Goal: Task Accomplishment & Management: Complete application form

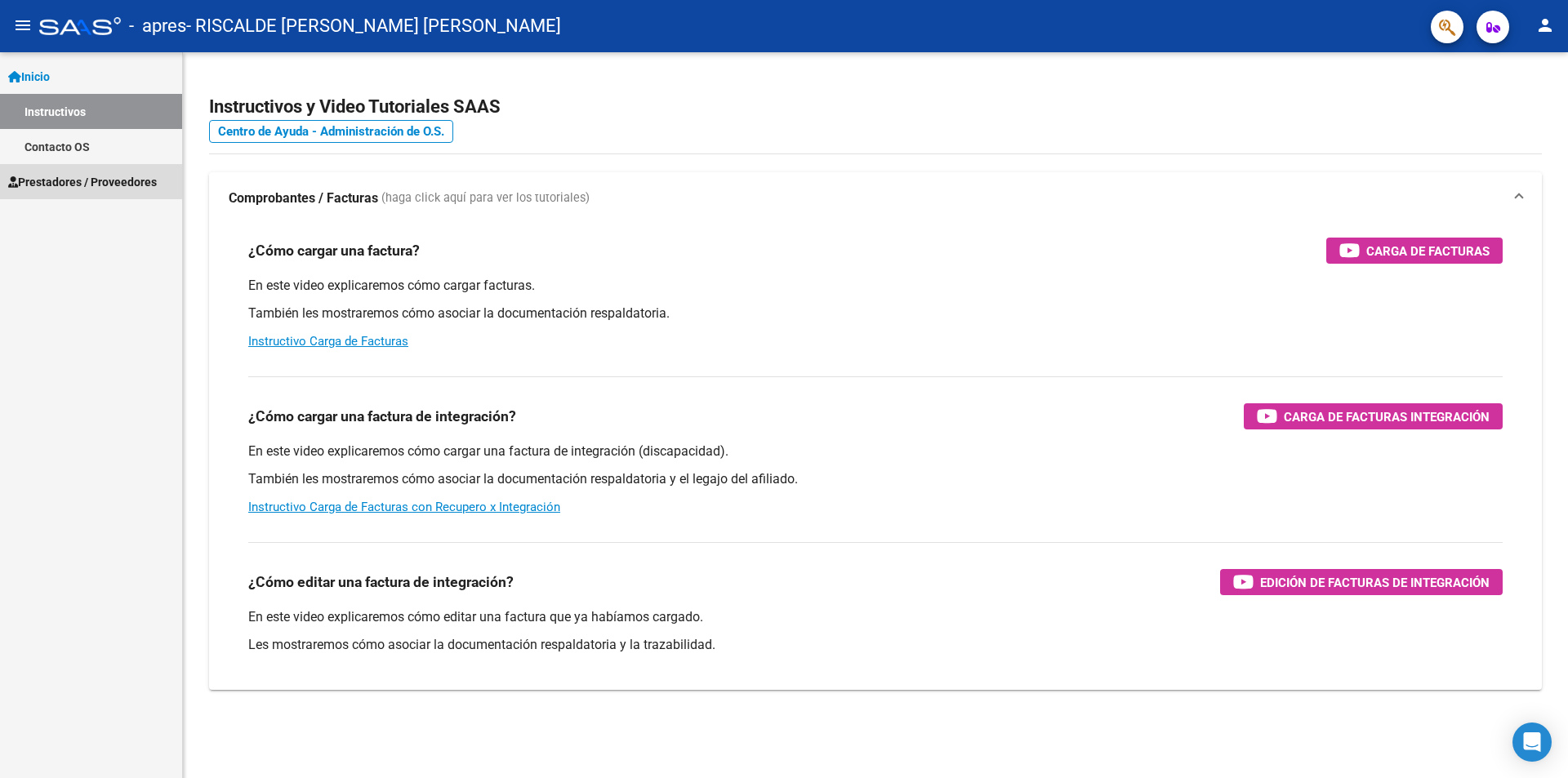
click at [72, 180] on span "Prestadores / Proveedores" at bounding box center [82, 182] width 149 height 18
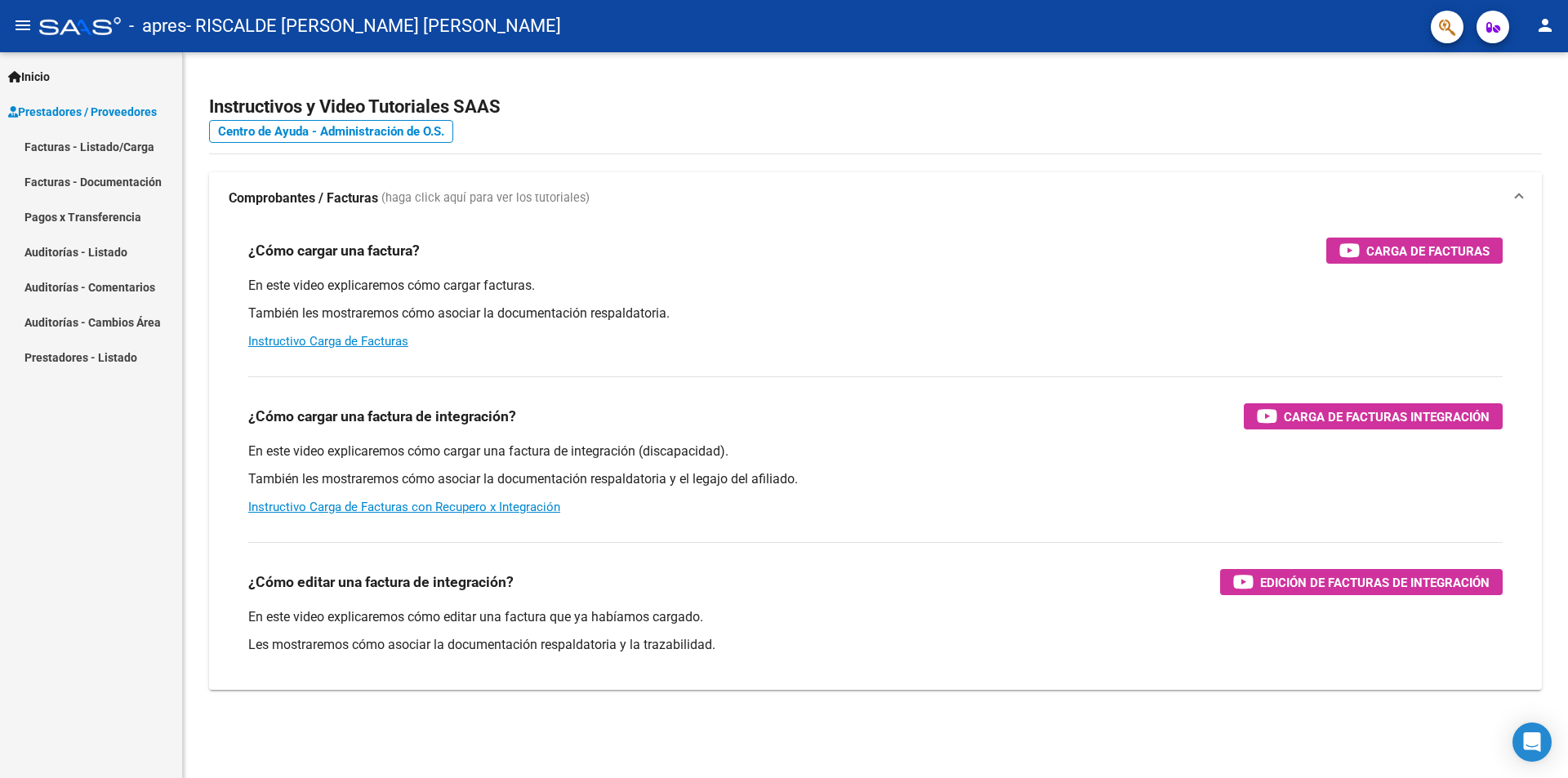
click at [111, 143] on link "Facturas - Listado/Carga" at bounding box center [91, 146] width 182 height 35
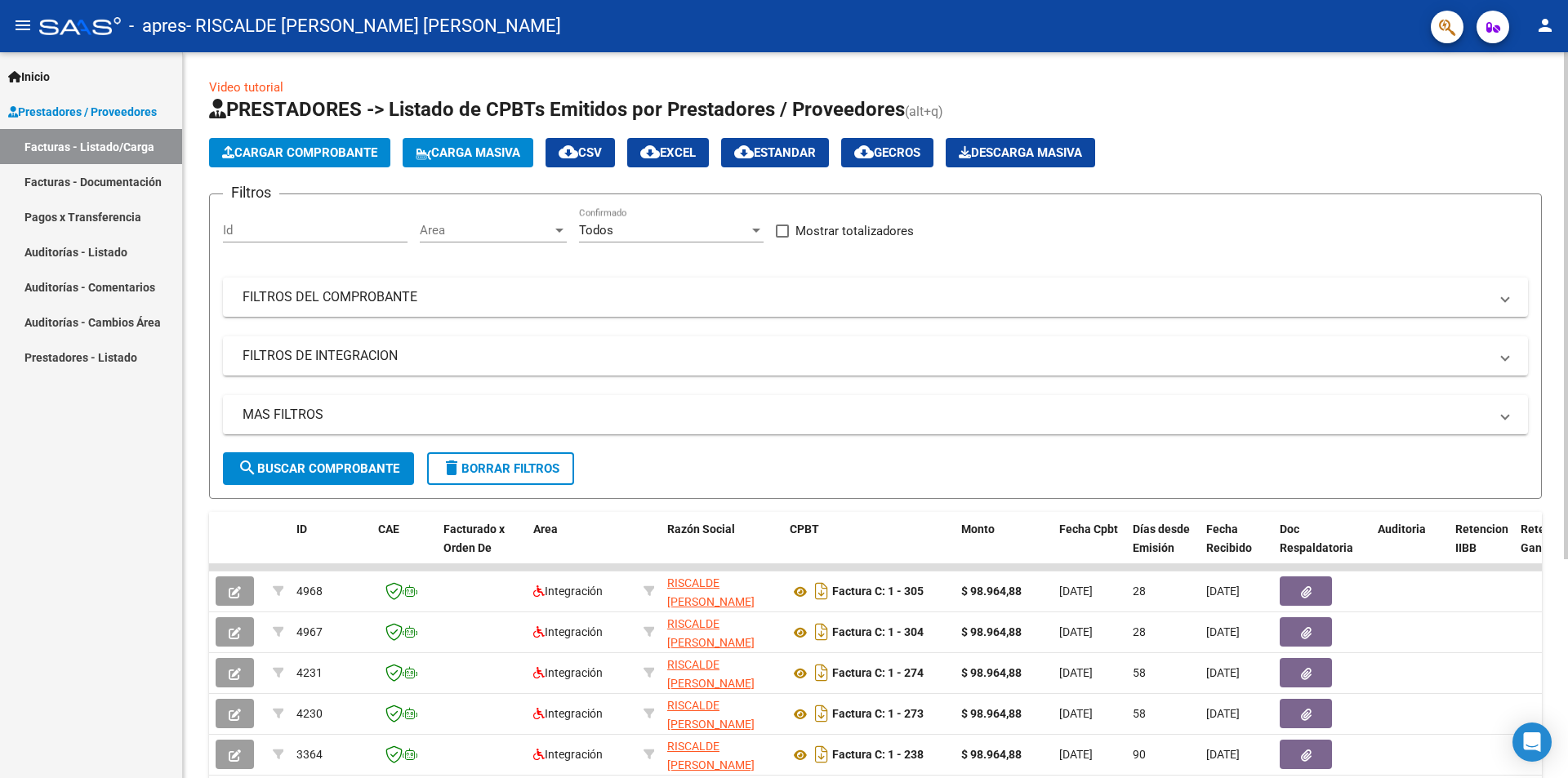
click at [329, 154] on span "Cargar Comprobante" at bounding box center [299, 152] width 155 height 14
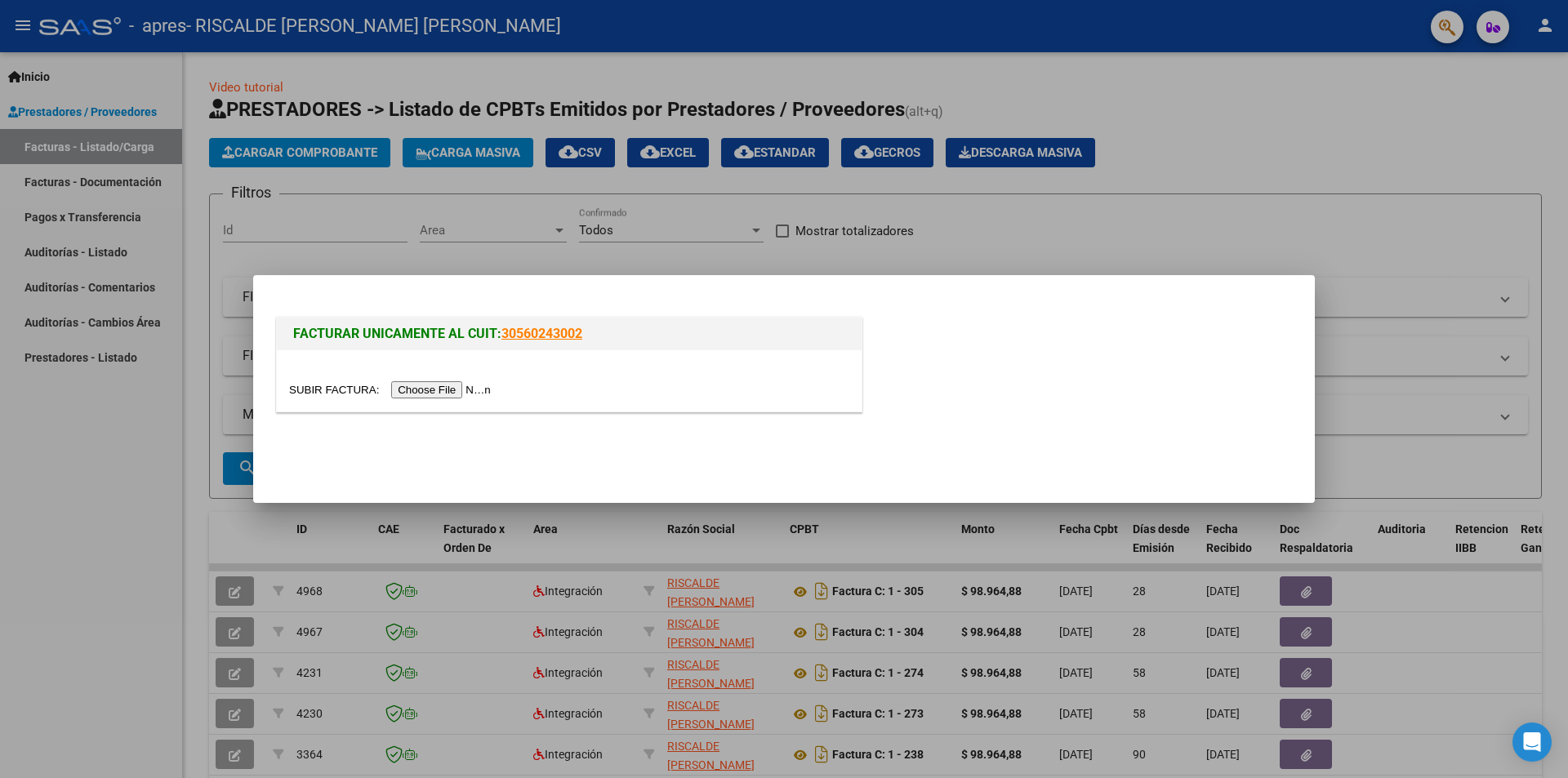
click at [413, 213] on div at bounding box center [784, 389] width 1568 height 778
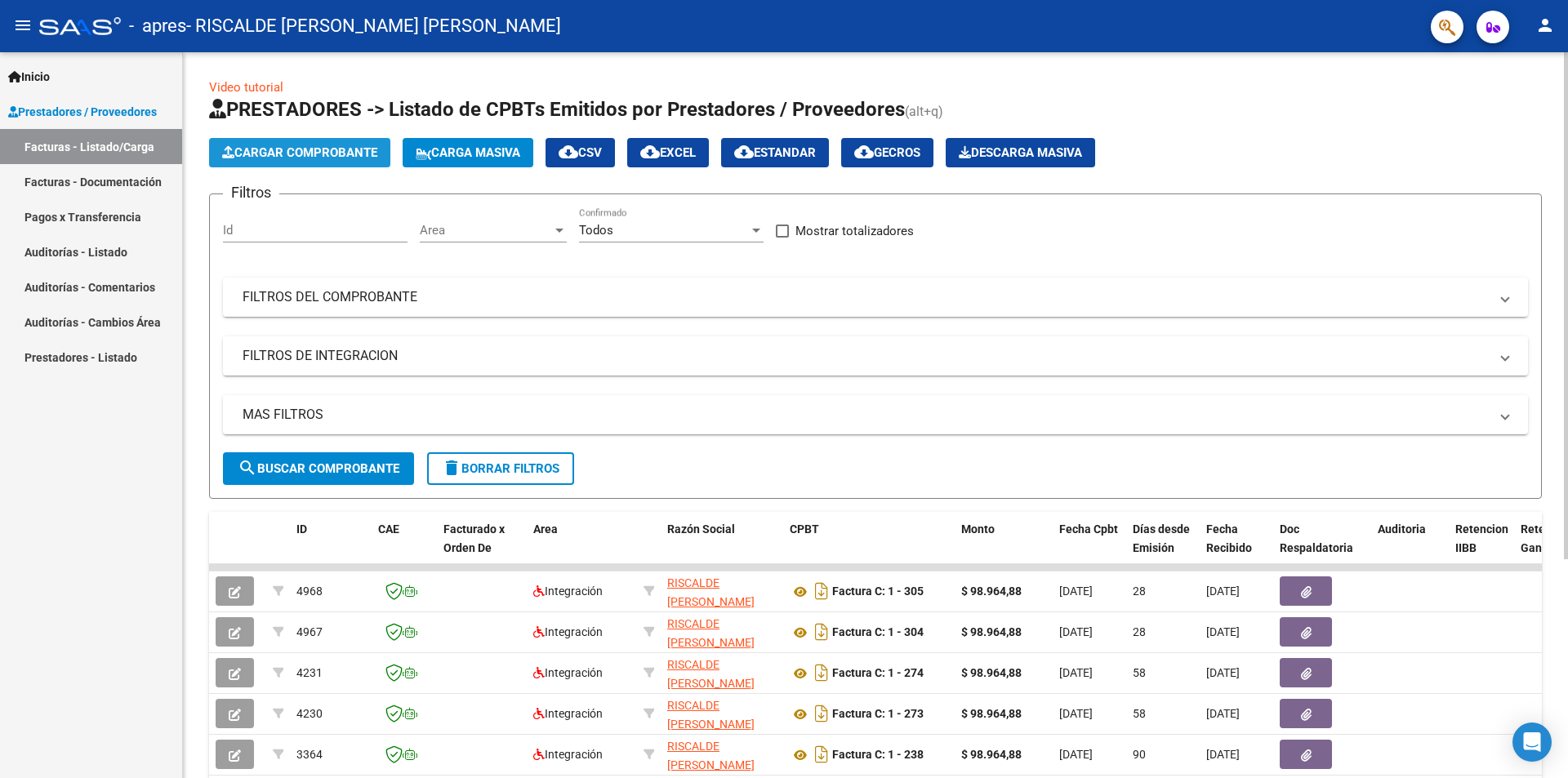
click at [304, 155] on span "Cargar Comprobante" at bounding box center [299, 152] width 155 height 14
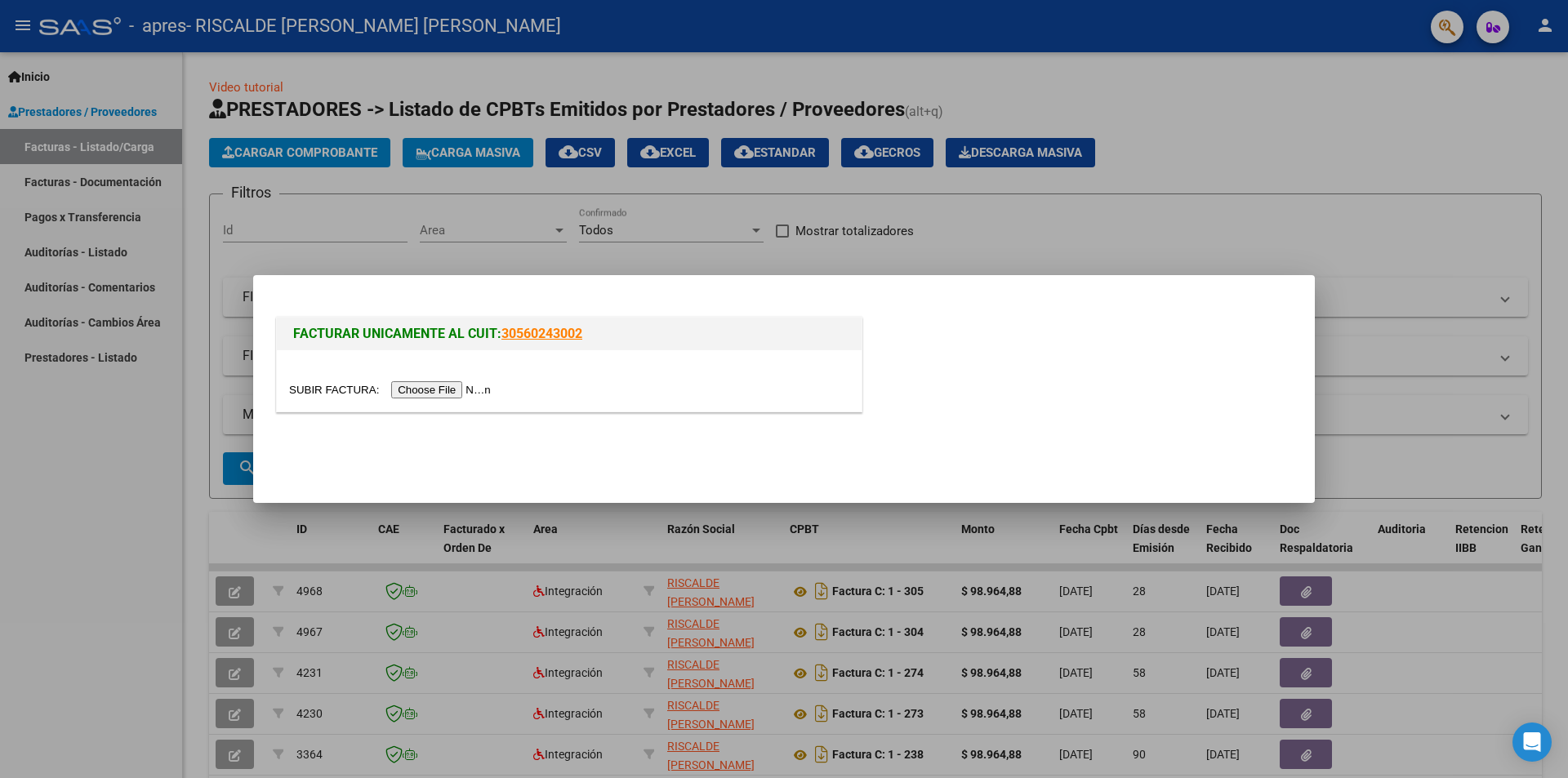
click at [409, 390] on input "file" at bounding box center [392, 389] width 207 height 17
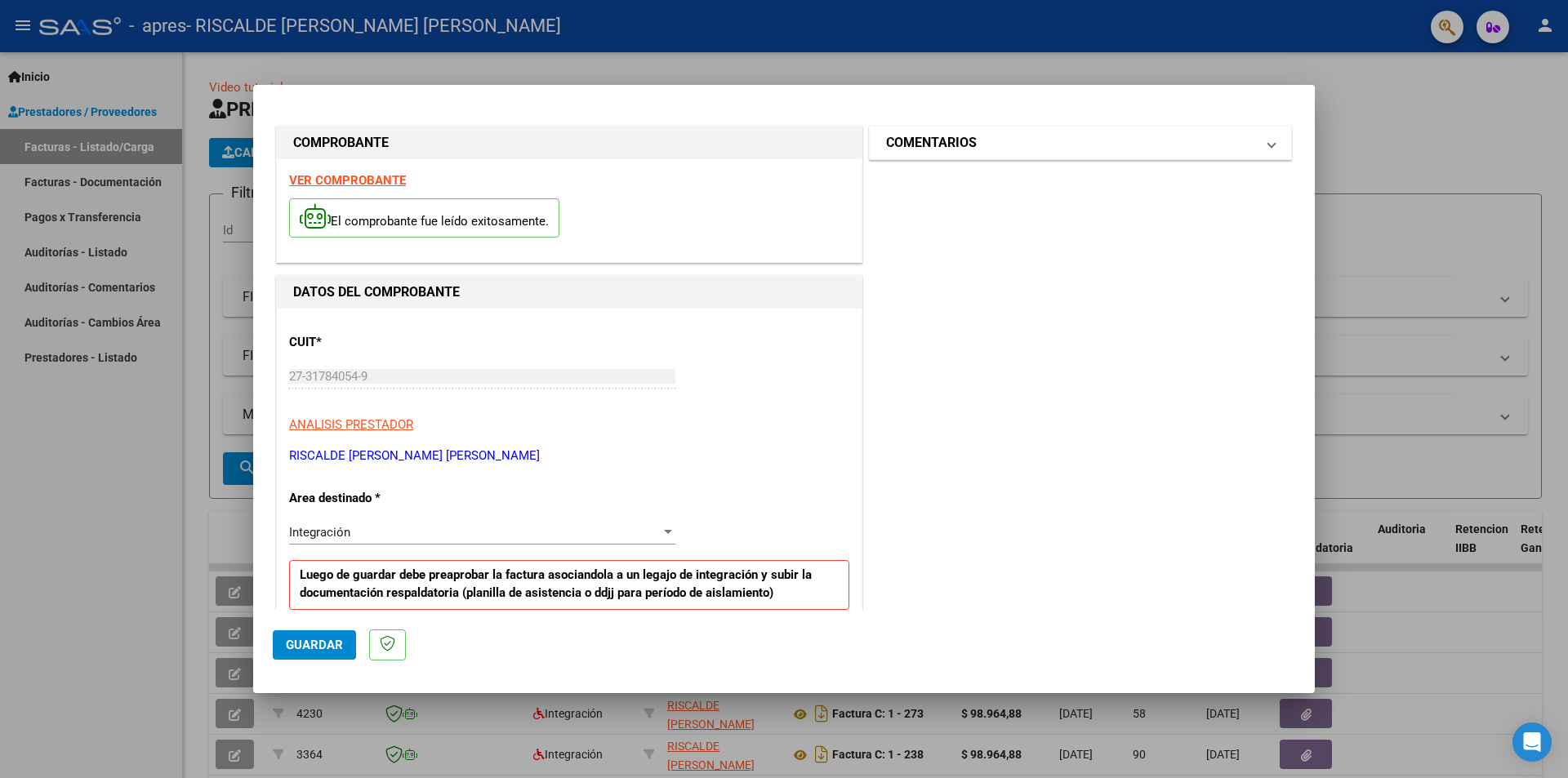
click at [980, 136] on mat-panel-title "COMENTARIOS" at bounding box center [1070, 143] width 369 height 20
click at [384, 533] on div "Integración" at bounding box center [475, 533] width 371 height 14
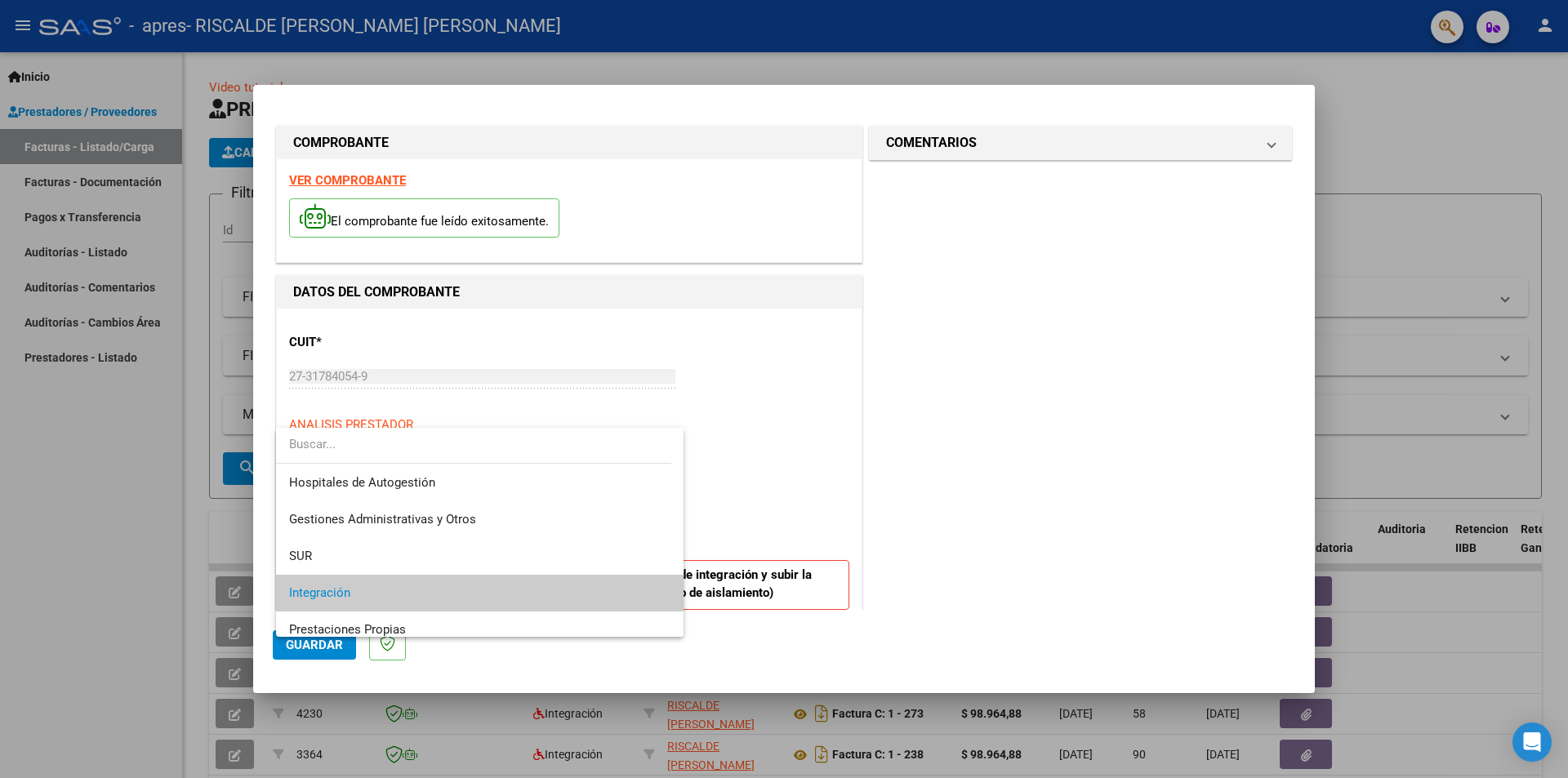
scroll to position [62, 0]
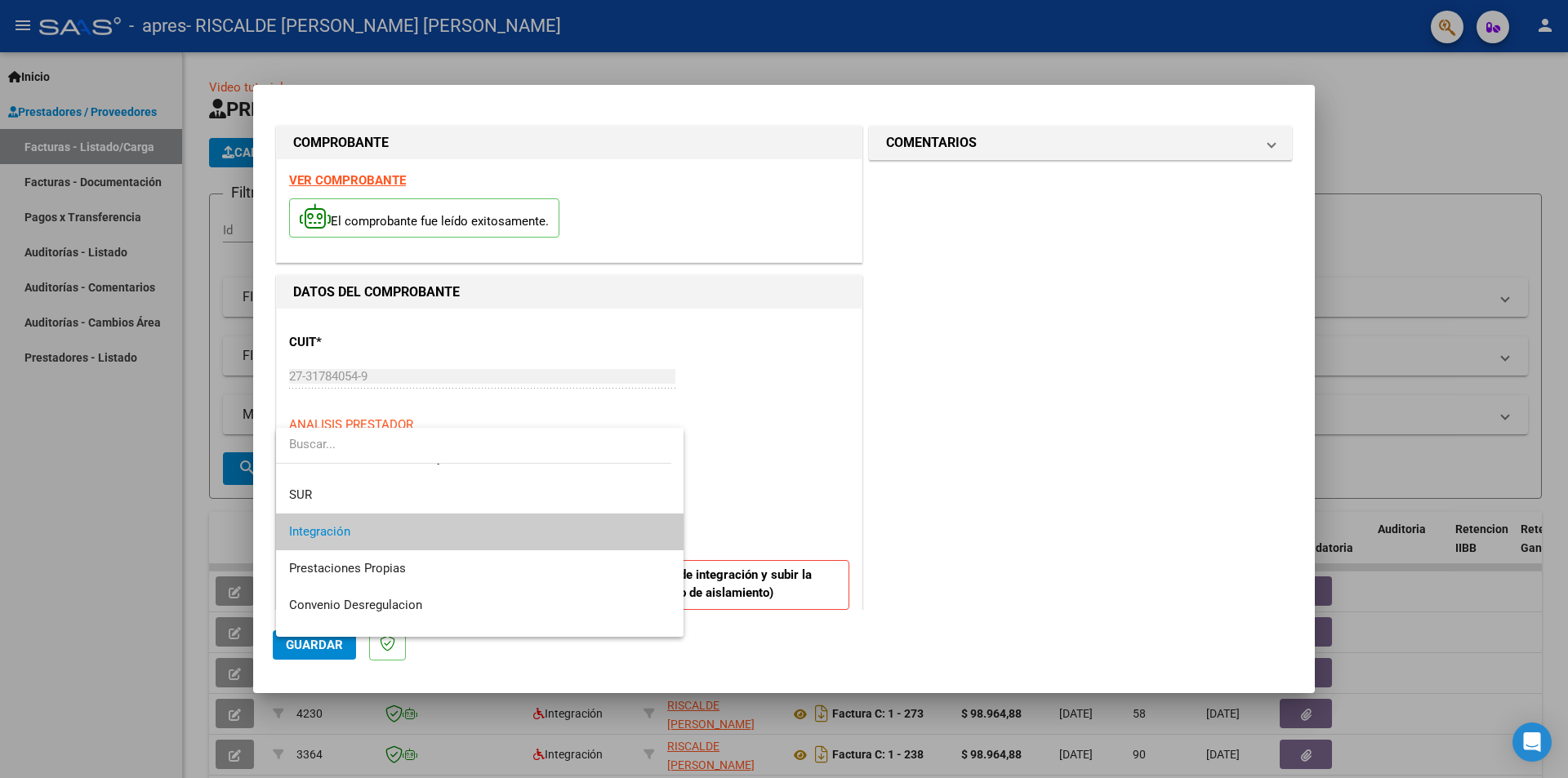
click at [384, 533] on span "Integración" at bounding box center [479, 532] width 381 height 37
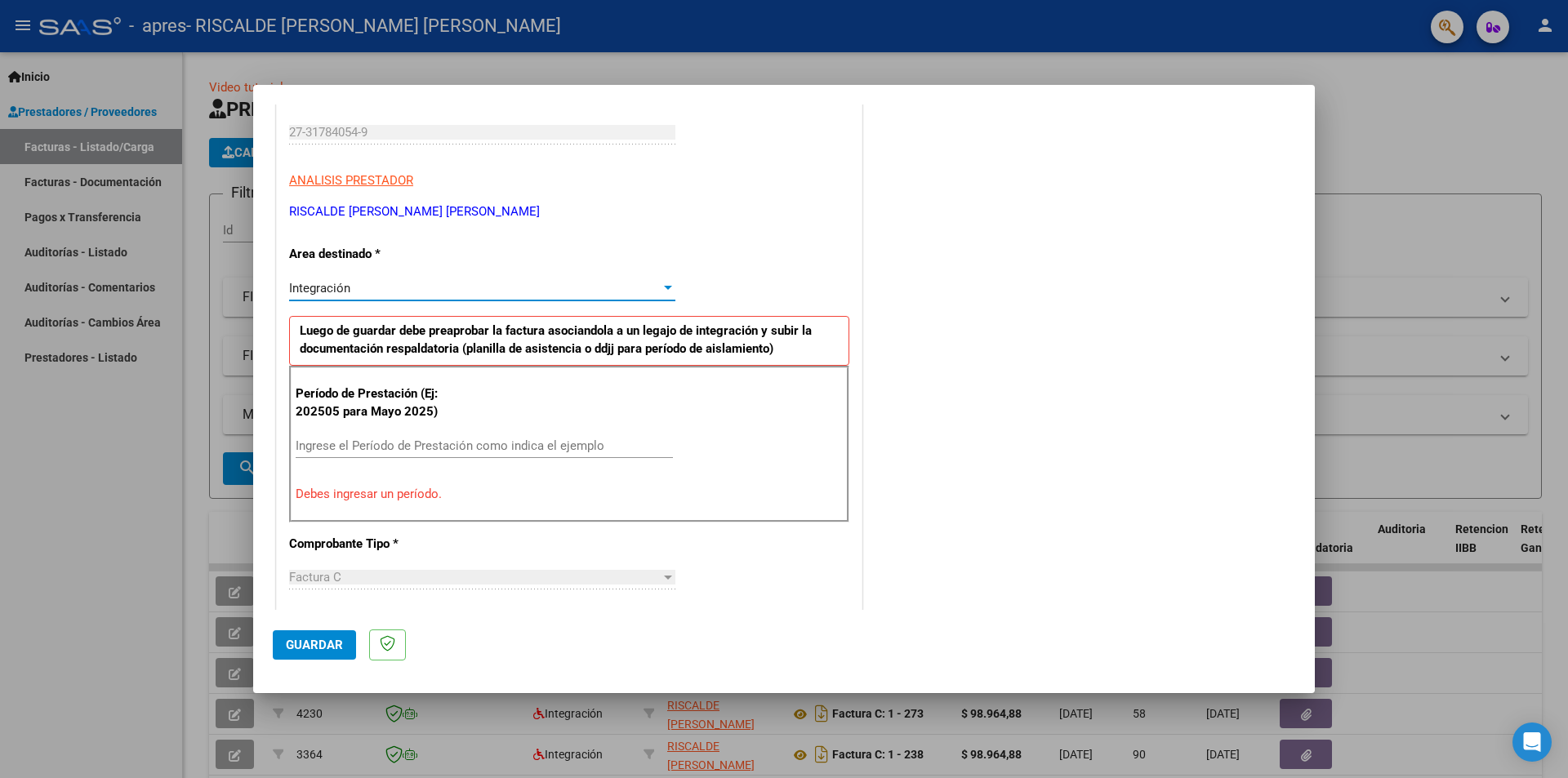
scroll to position [245, 0]
click at [359, 447] on input "Ingrese el Período de Prestación como indica el ejemplo" at bounding box center [484, 445] width 377 height 14
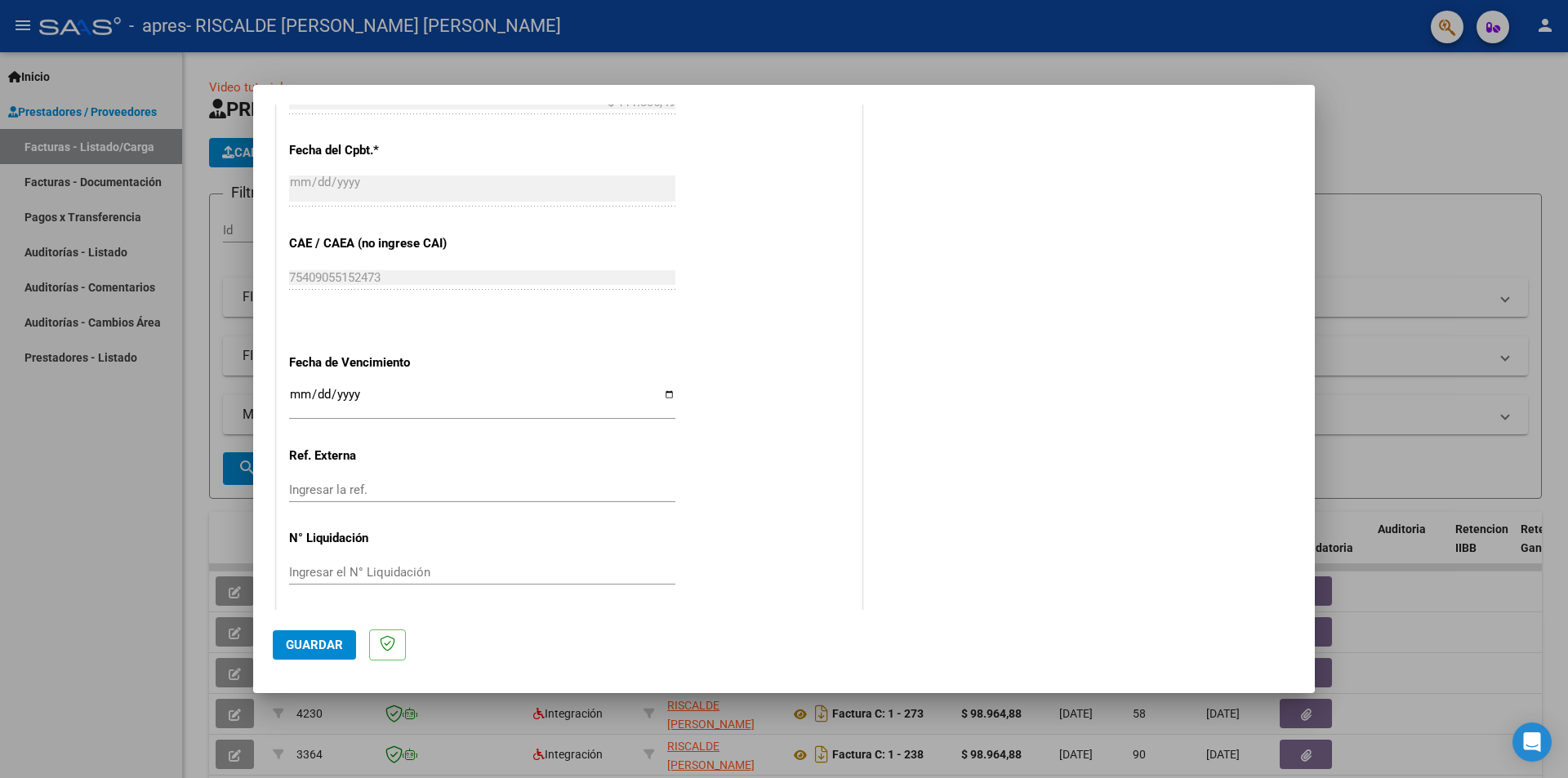
scroll to position [931, 0]
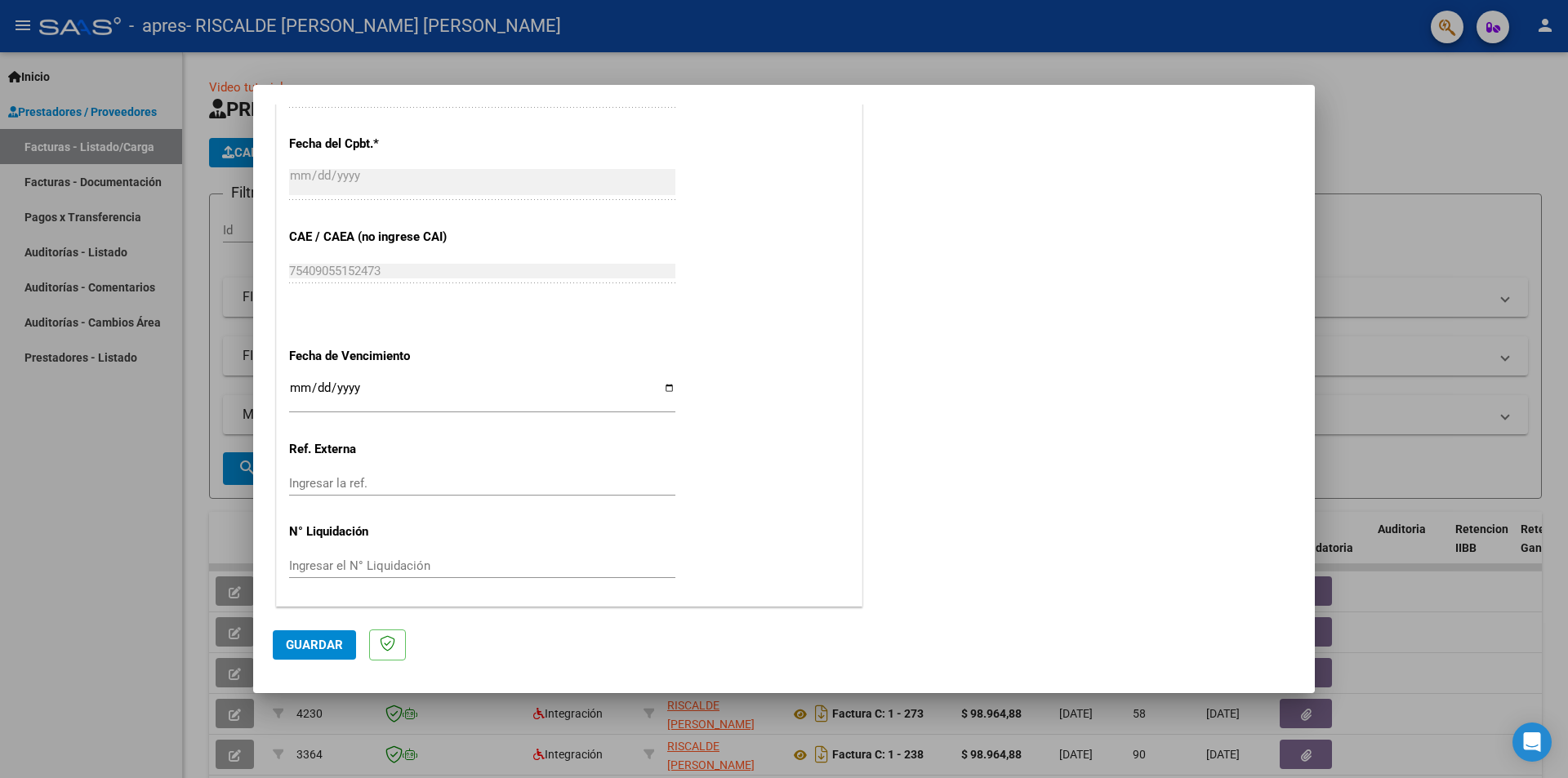
type input "202509"
click at [380, 396] on input "Ingresar la fecha" at bounding box center [482, 394] width 386 height 26
click at [543, 389] on input "Ingresar la fecha" at bounding box center [482, 394] width 386 height 26
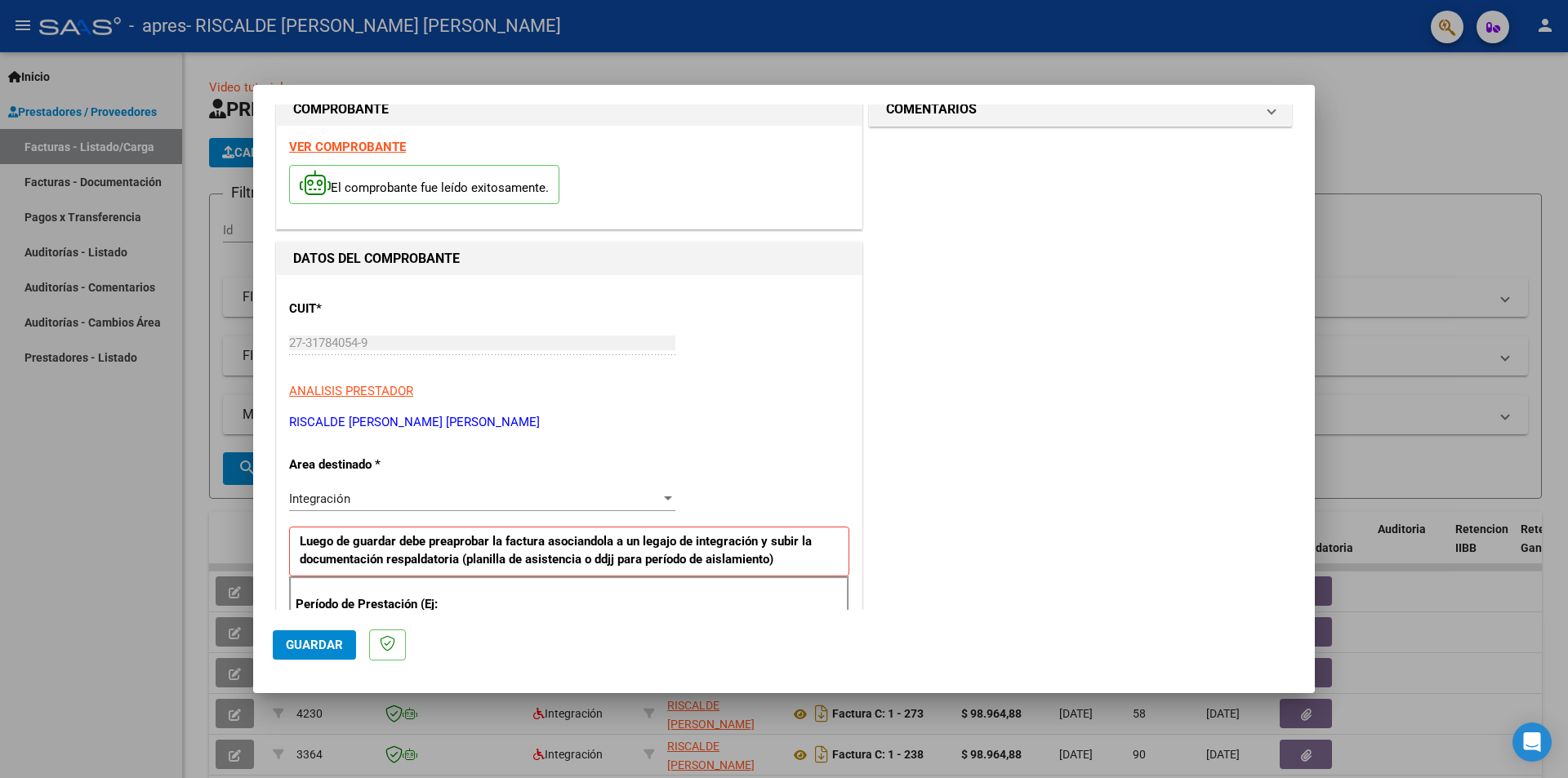
scroll to position [0, 0]
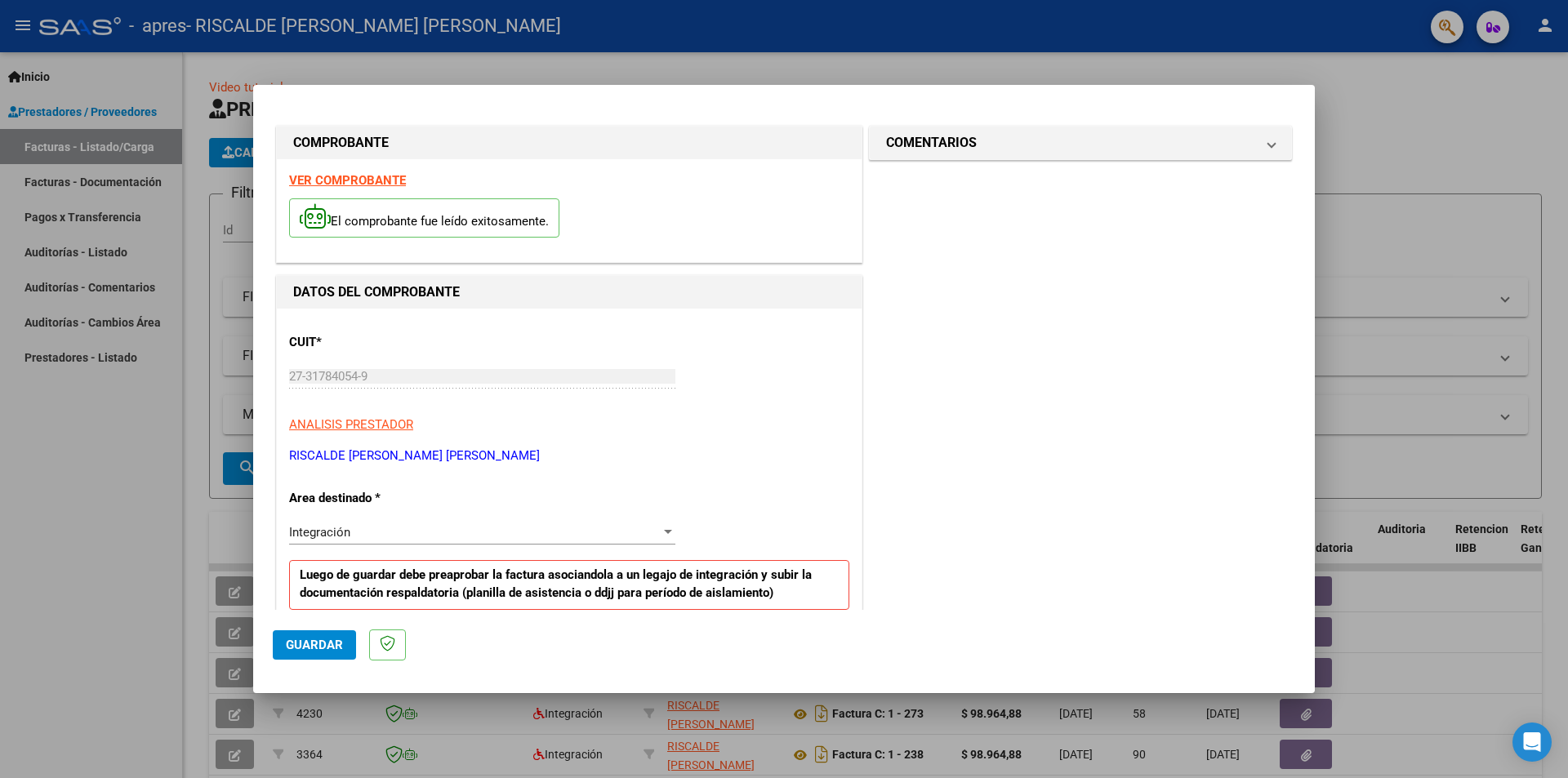
click at [351, 178] on strong "VER COMPROBANTE" at bounding box center [347, 180] width 117 height 14
click at [380, 227] on p "El comprobante fue leído exitosamente." at bounding box center [424, 218] width 270 height 40
click at [1082, 144] on mat-panel-title "COMENTARIOS" at bounding box center [1070, 143] width 369 height 20
click at [997, 247] on textarea at bounding box center [1035, 237] width 269 height 33
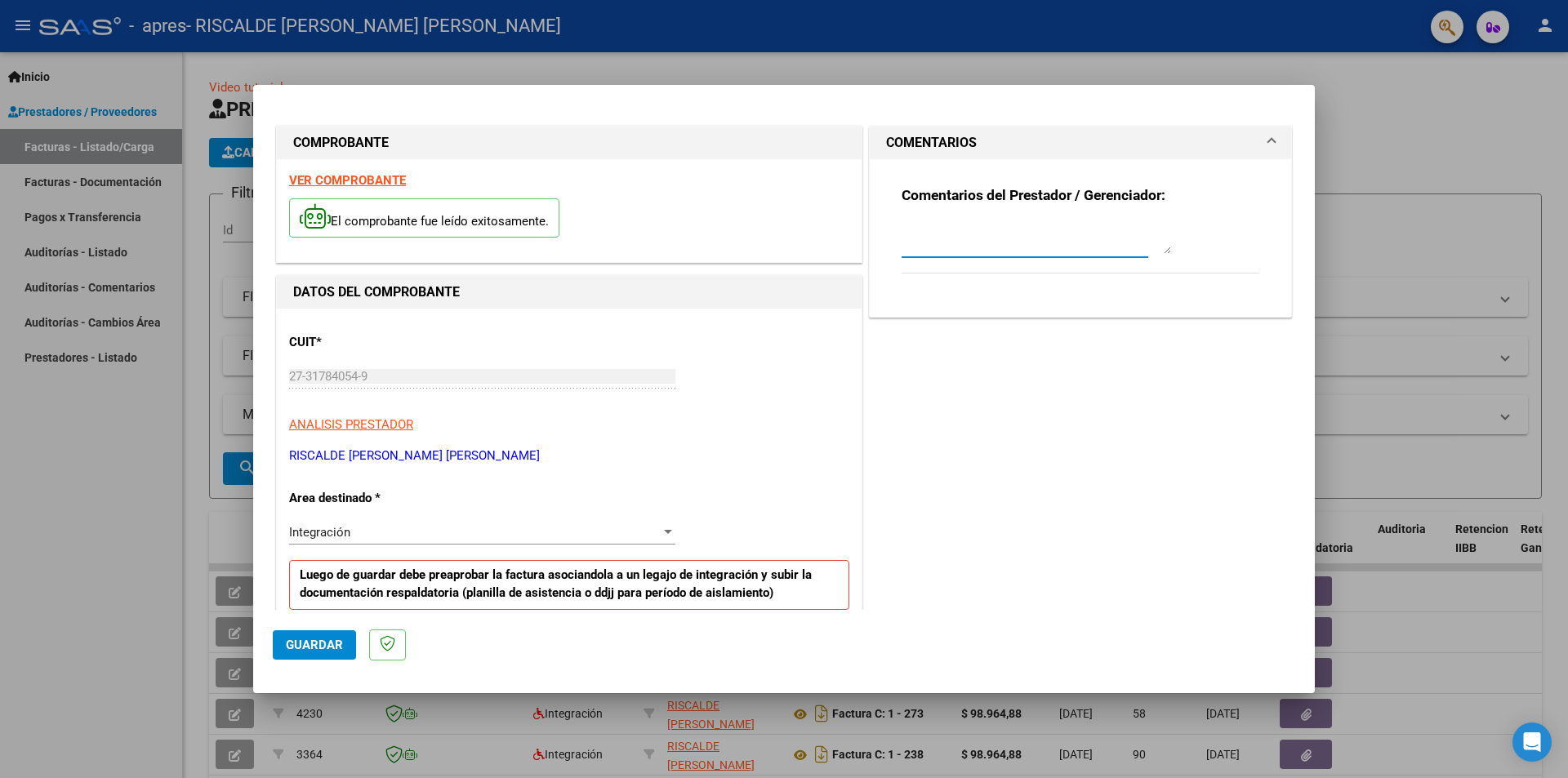
click at [998, 242] on textarea at bounding box center [1035, 237] width 269 height 33
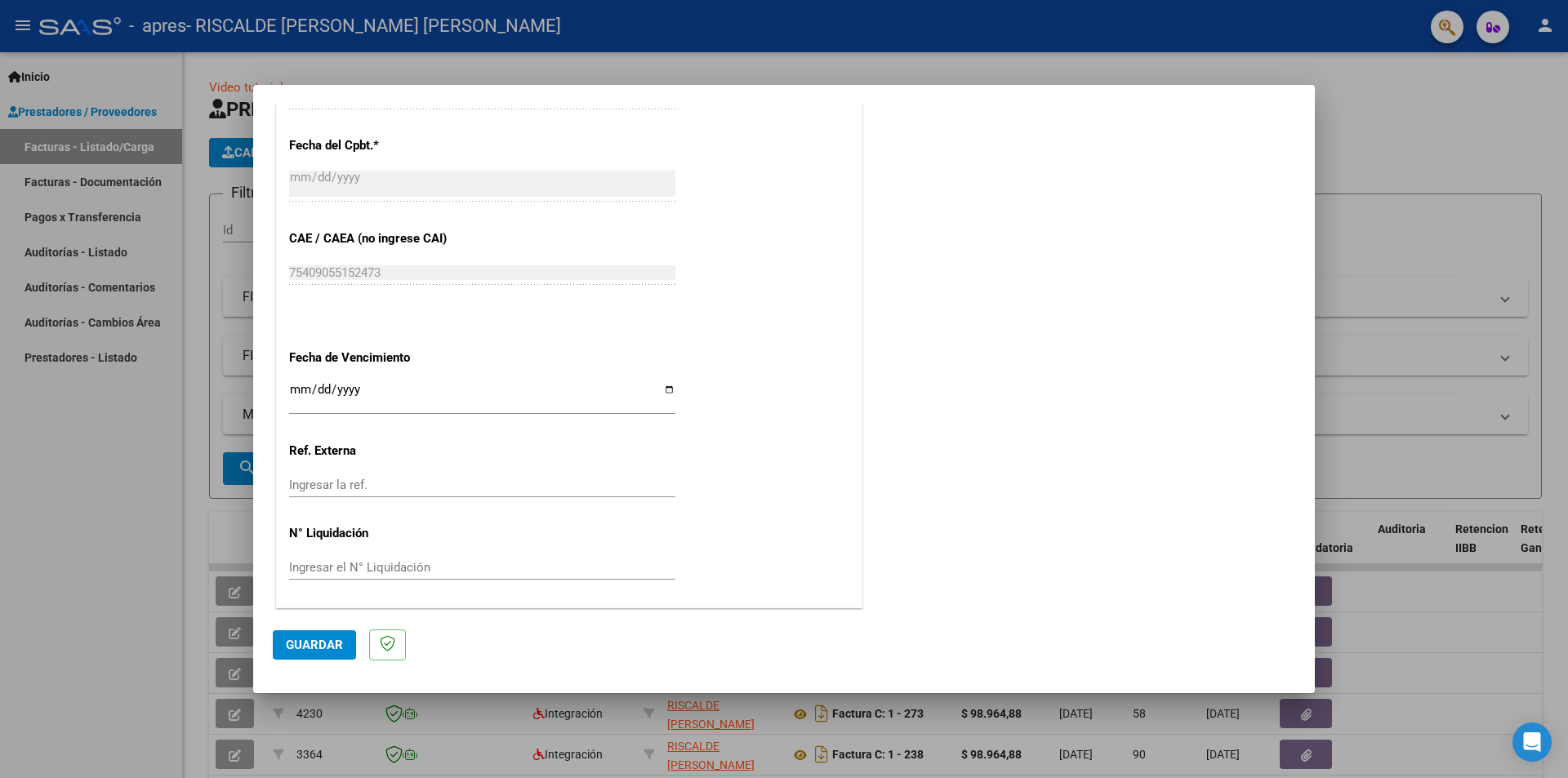
scroll to position [931, 0]
click at [309, 647] on span "Guardar" at bounding box center [313, 645] width 57 height 14
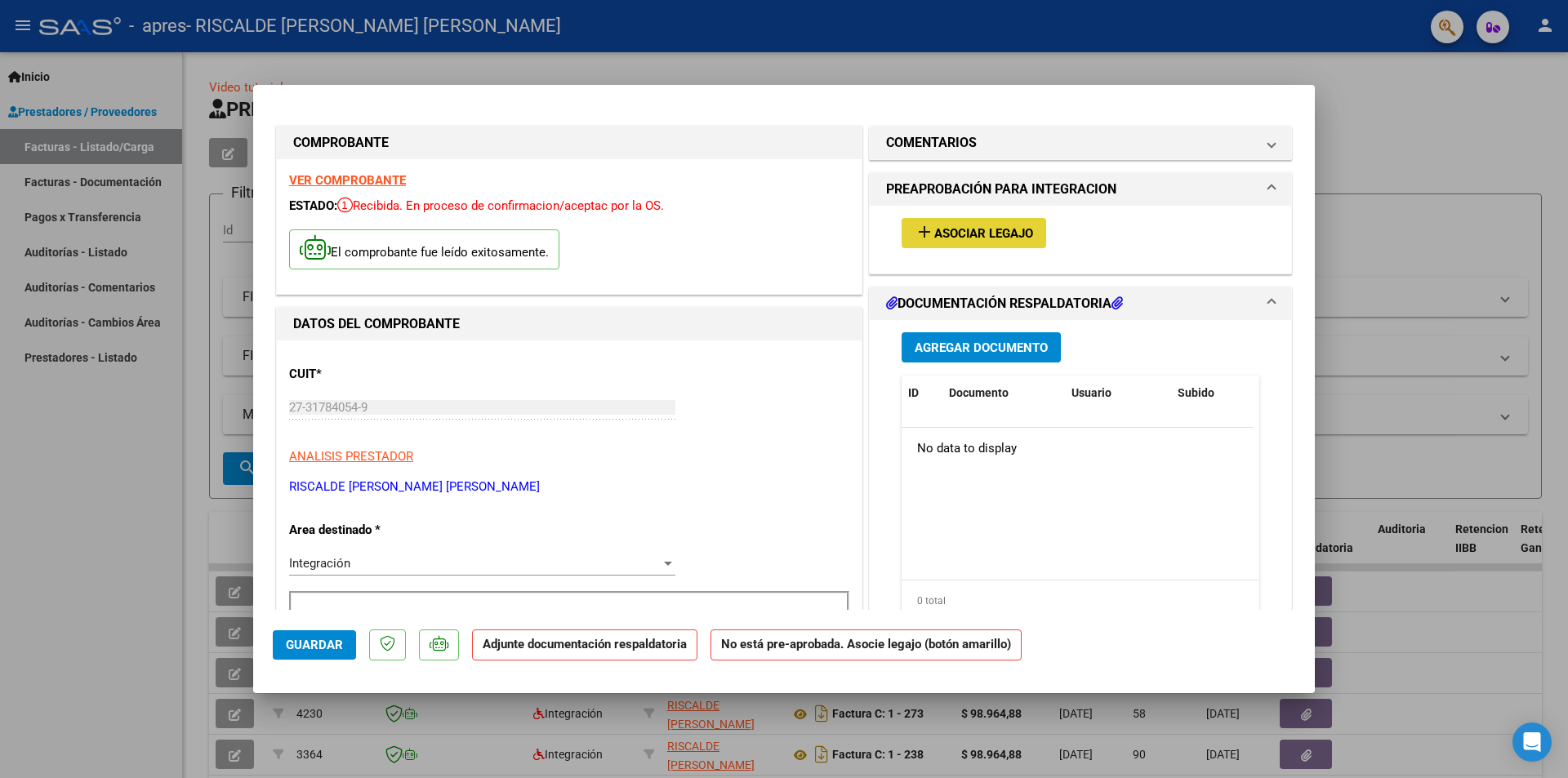
click at [993, 223] on button "add Asociar Legajo" at bounding box center [974, 233] width 145 height 30
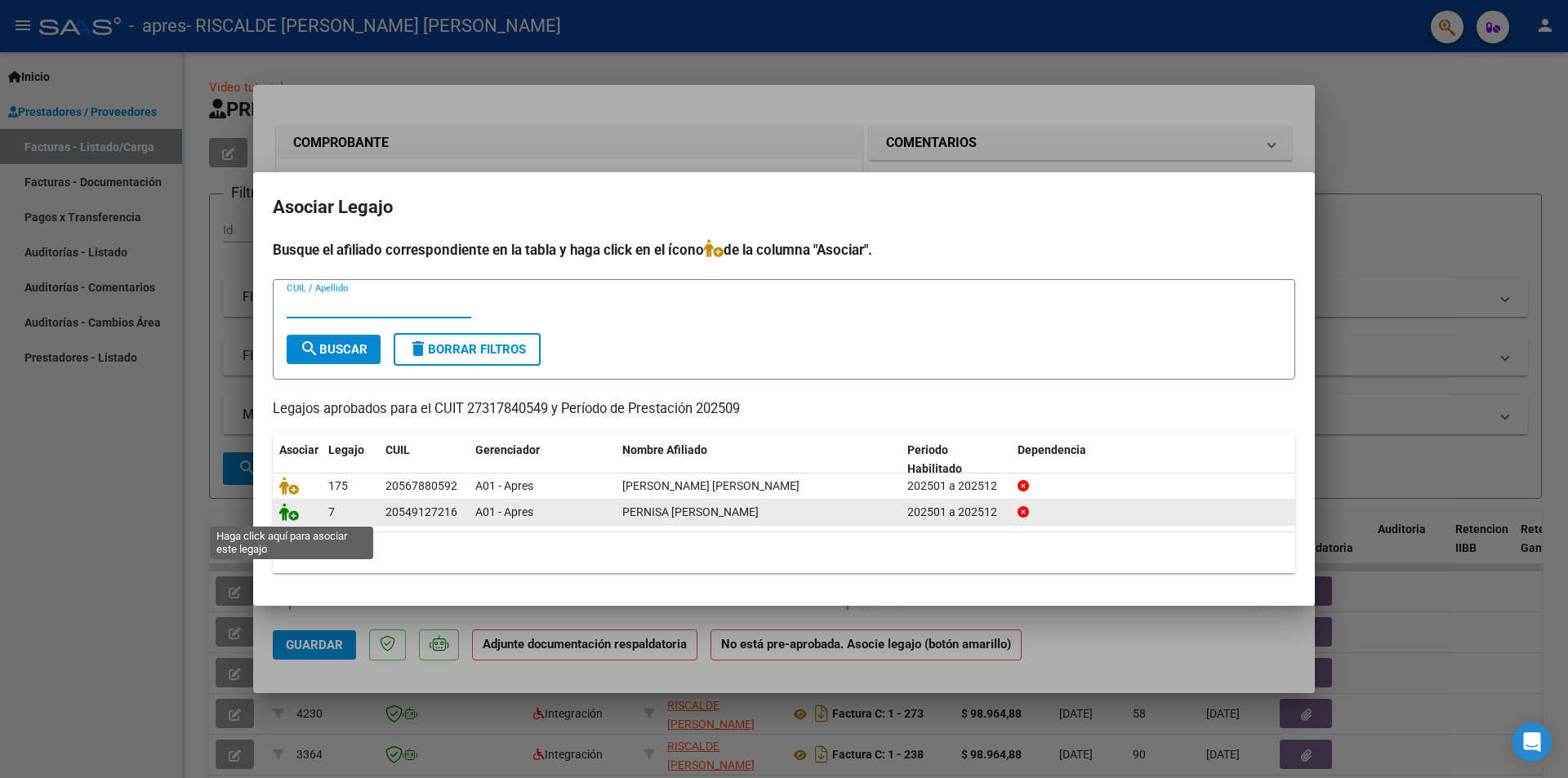
click at [284, 510] on icon at bounding box center [289, 512] width 20 height 18
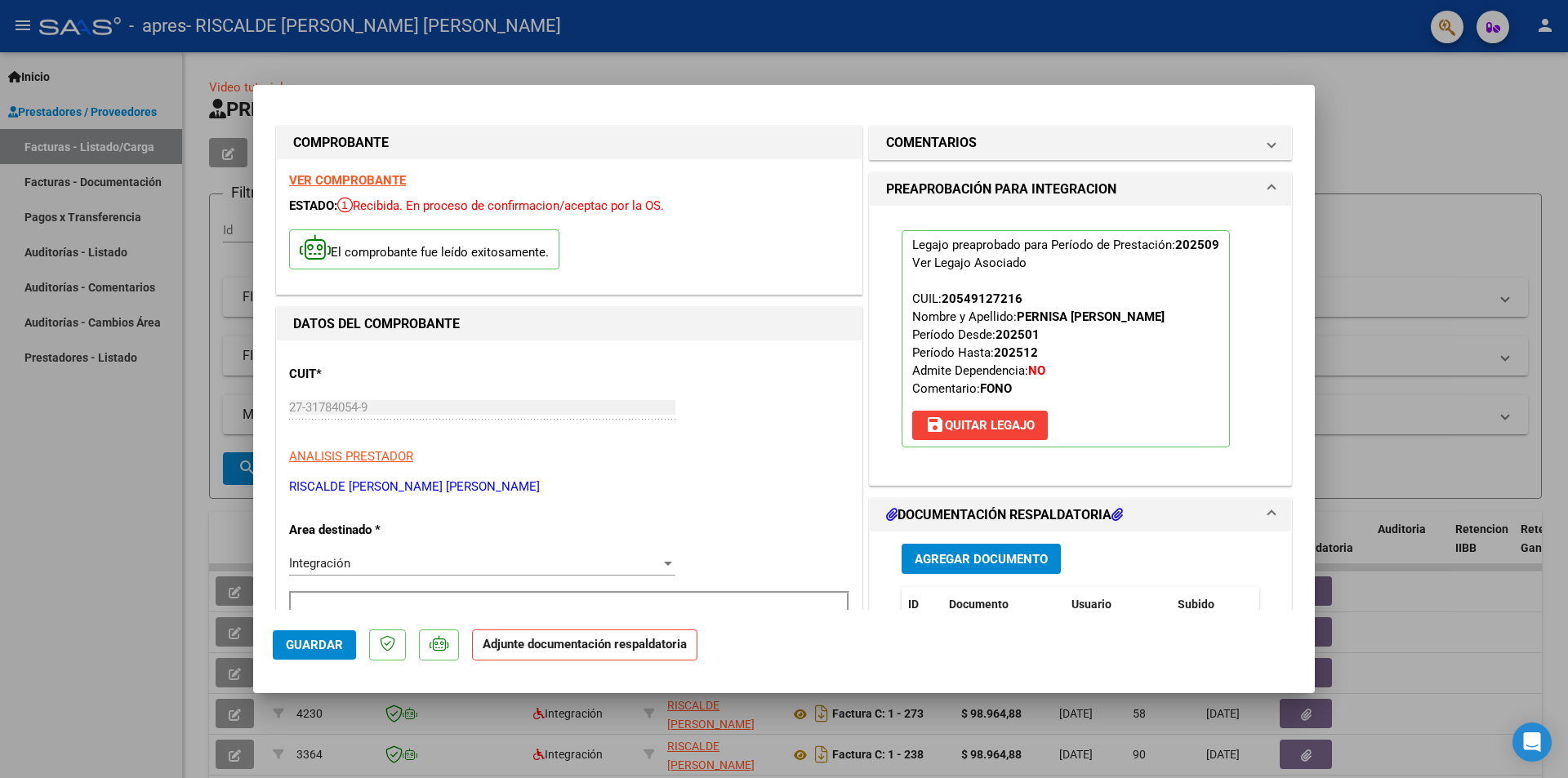
scroll to position [163, 0]
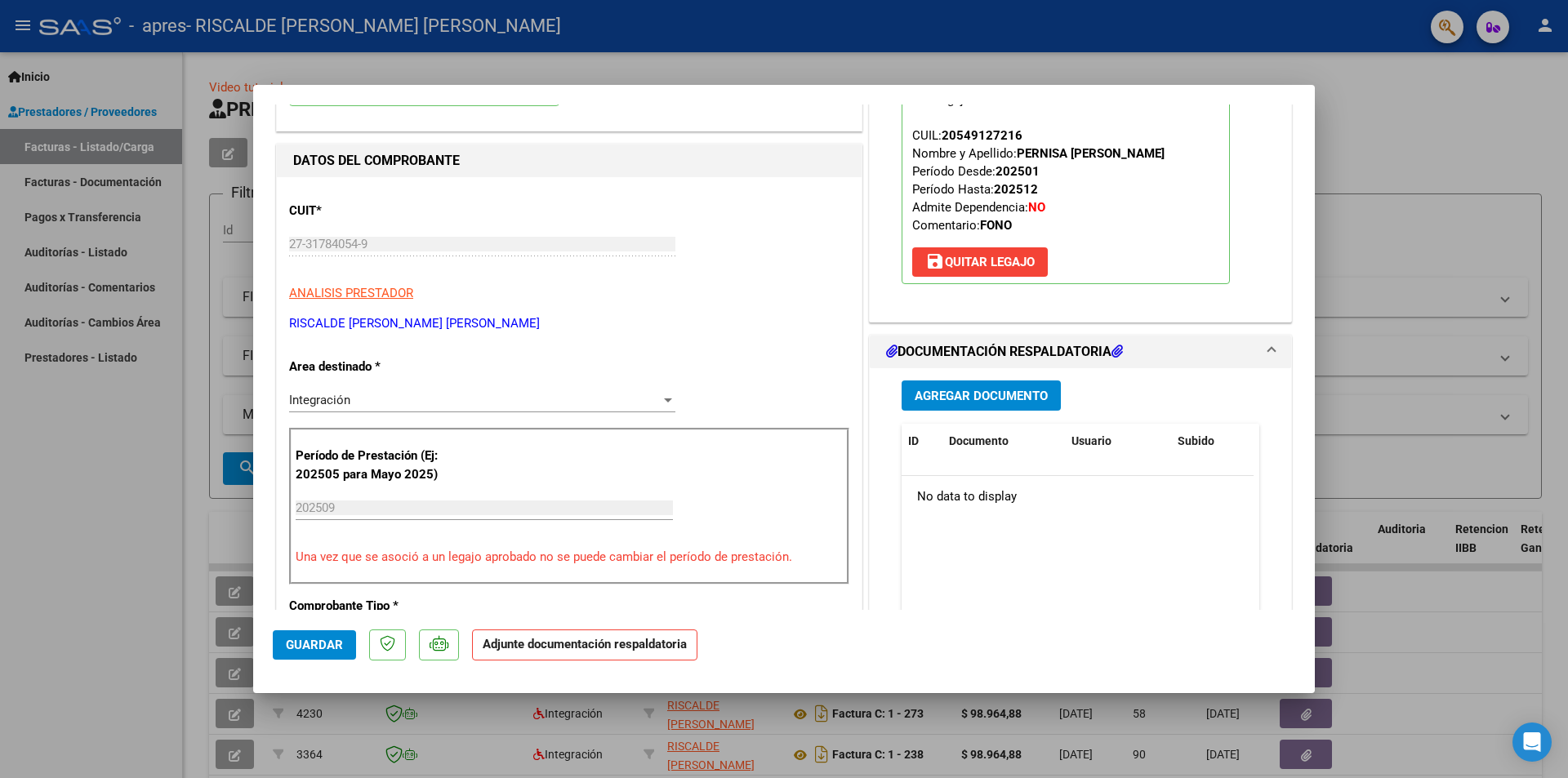
click at [453, 503] on input "202509" at bounding box center [484, 508] width 377 height 14
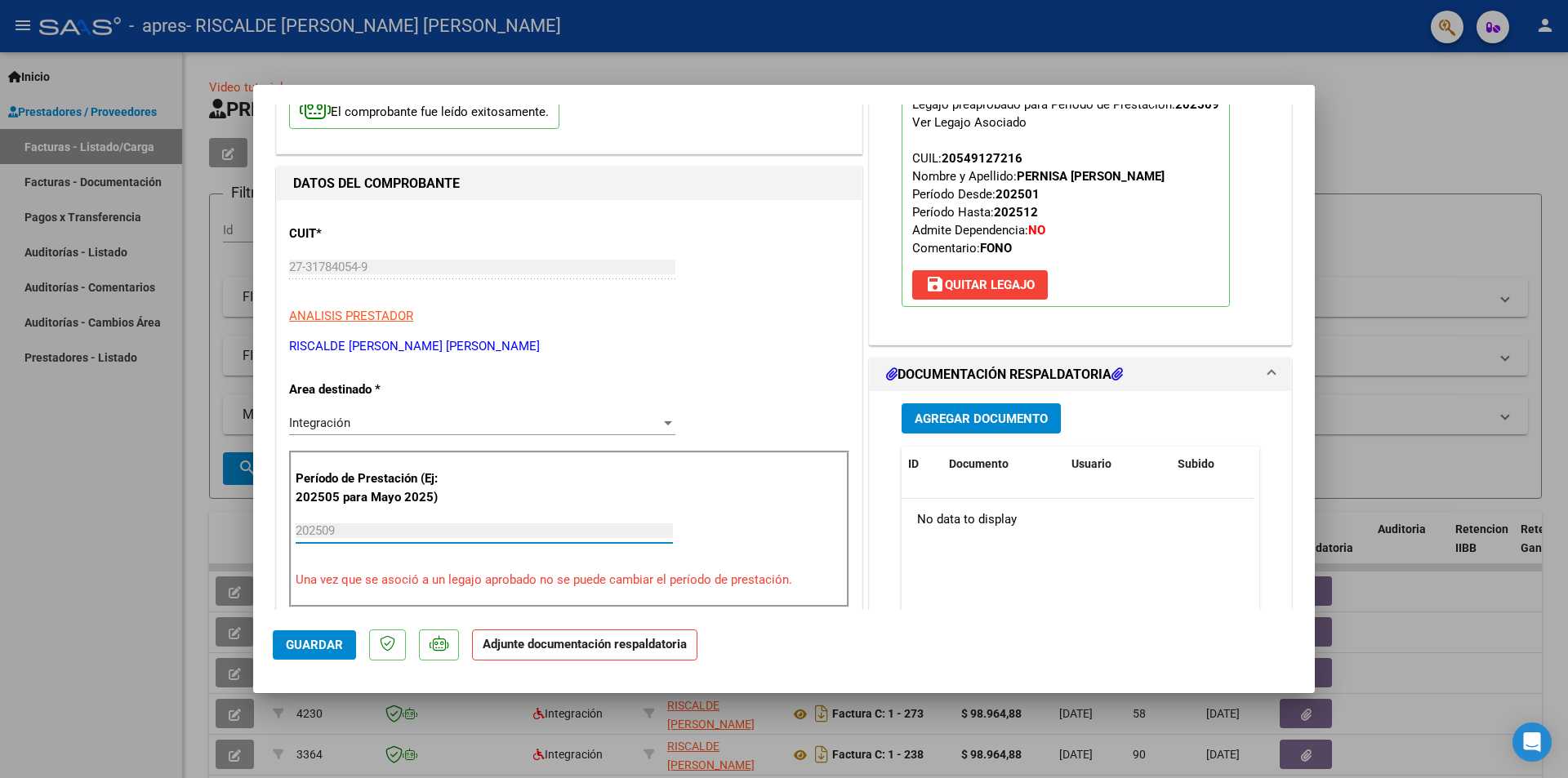
scroll to position [139, 0]
click at [981, 377] on h1 "DOCUMENTACIÓN RESPALDATORIA" at bounding box center [1004, 376] width 236 height 20
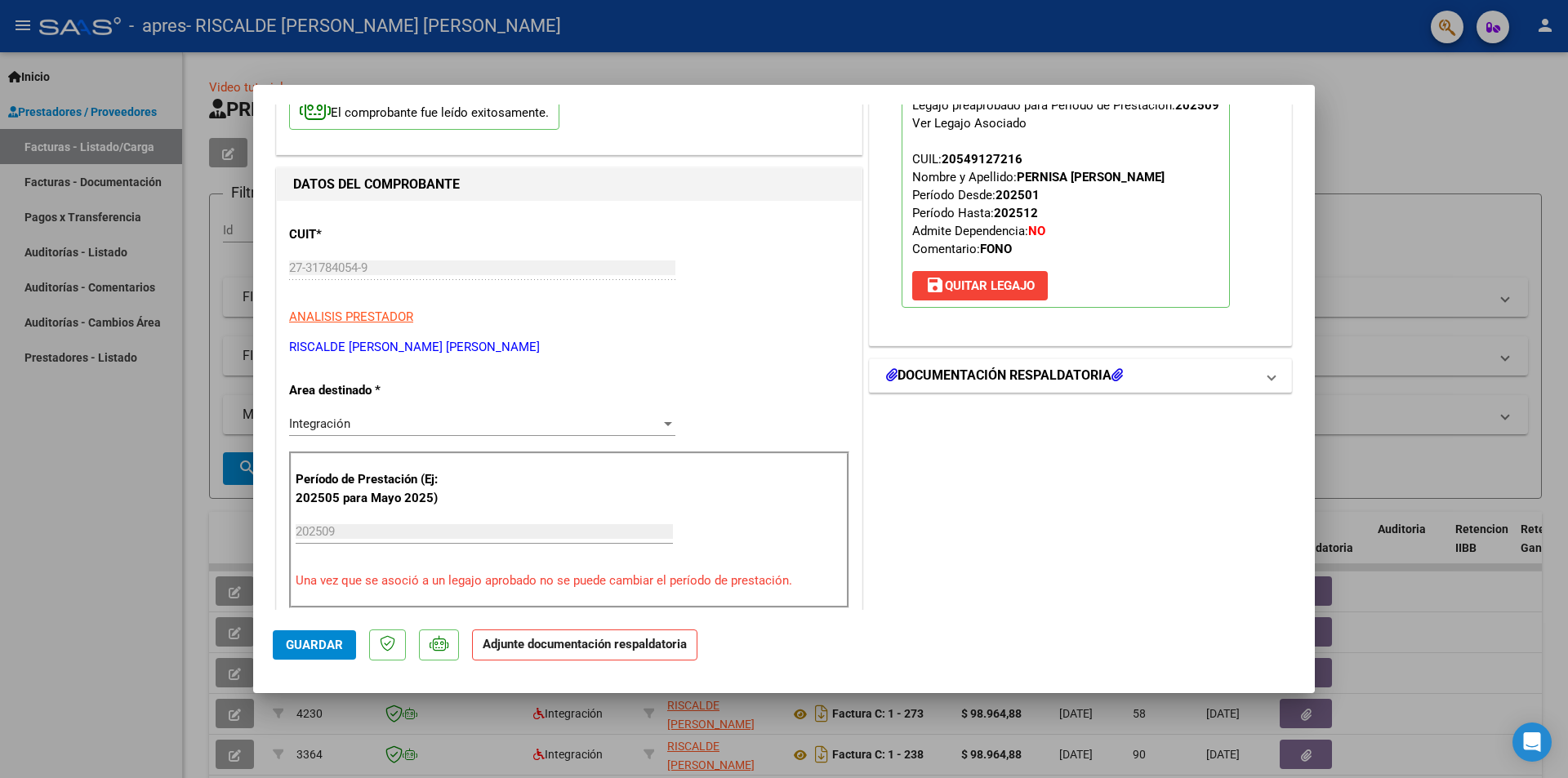
click at [981, 377] on h1 "DOCUMENTACIÓN RESPALDATORIA" at bounding box center [1004, 376] width 236 height 20
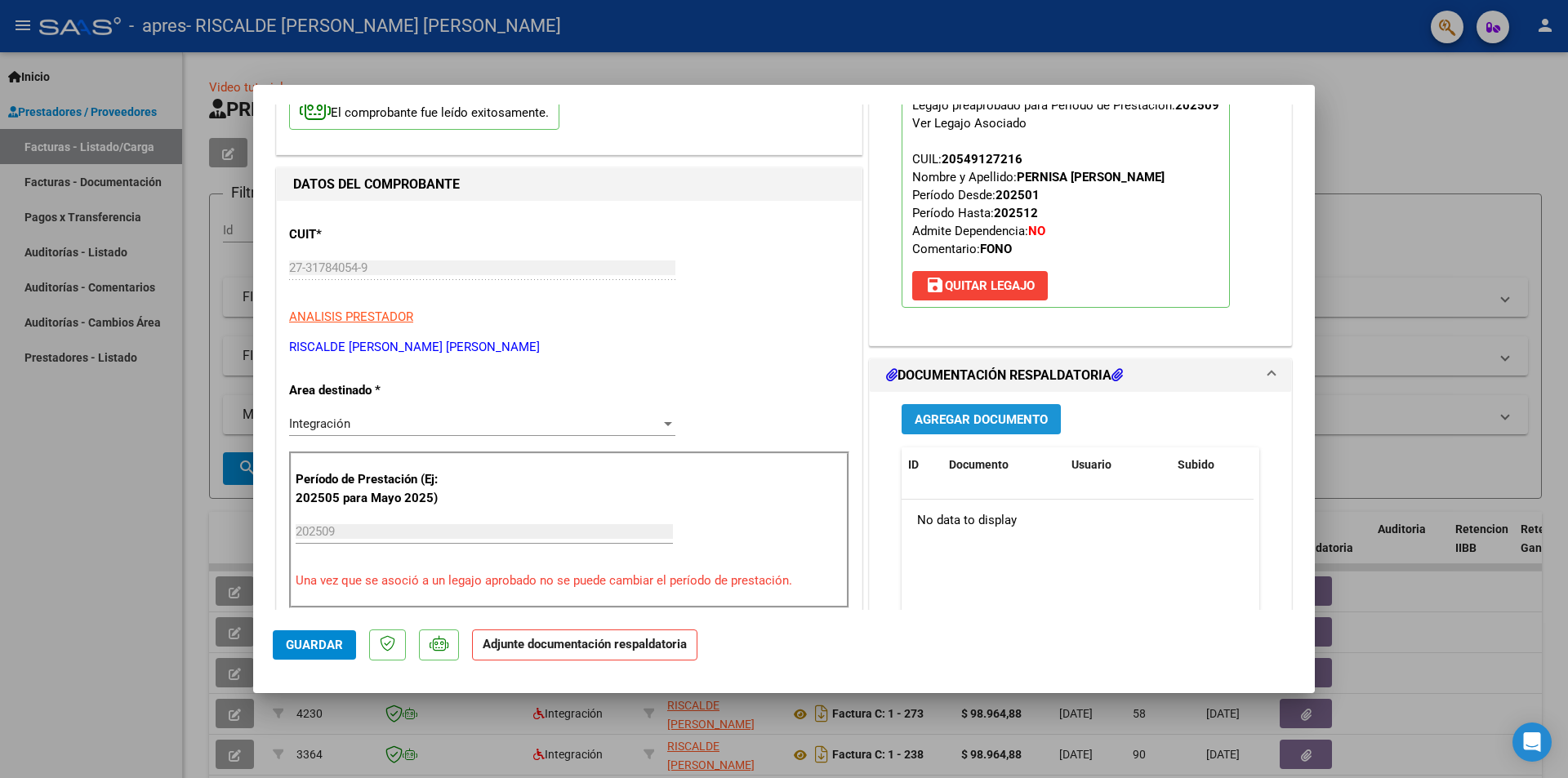
click at [978, 418] on span "Agregar Documento" at bounding box center [981, 419] width 133 height 14
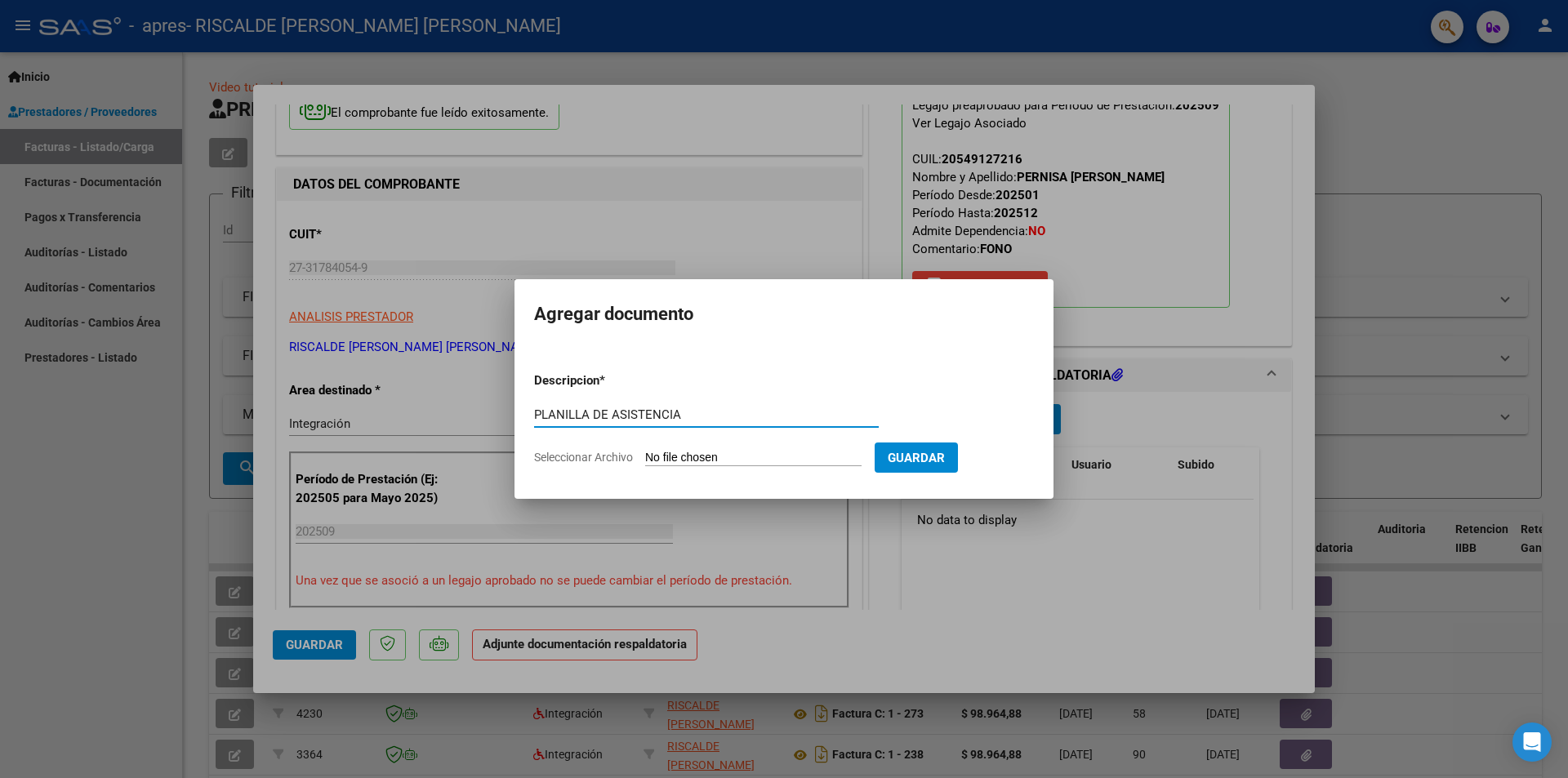
type input "PLANILLA DE ASISTENCIA"
click at [585, 456] on span "Seleccionar Archivo" at bounding box center [583, 457] width 99 height 13
click at [645, 456] on input "Seleccionar Archivo" at bounding box center [753, 458] width 216 height 15
type input "C:\fakepath\Planilla septiembre pernisa.pdf"
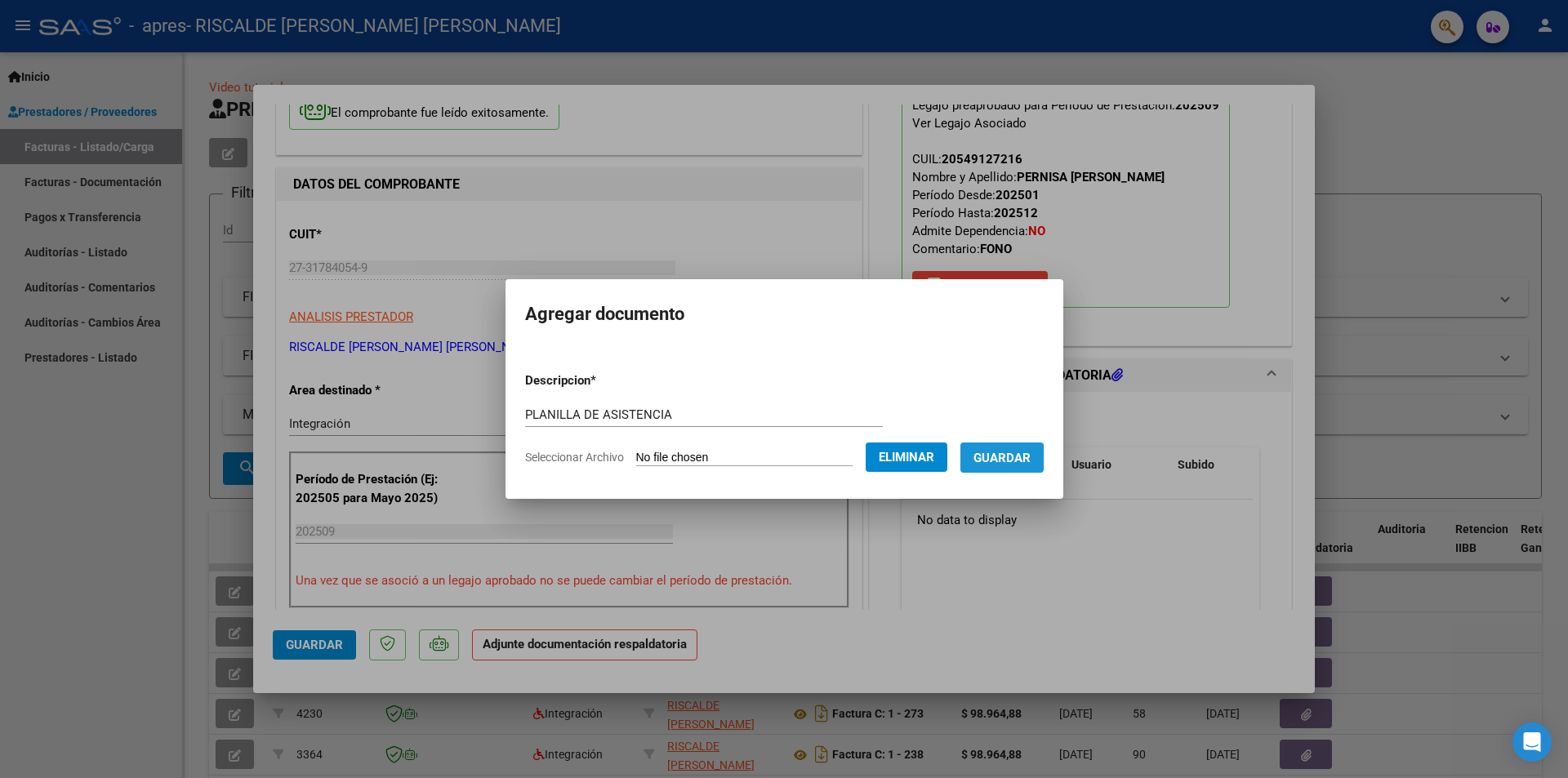
click at [1007, 459] on span "Guardar" at bounding box center [1001, 458] width 57 height 14
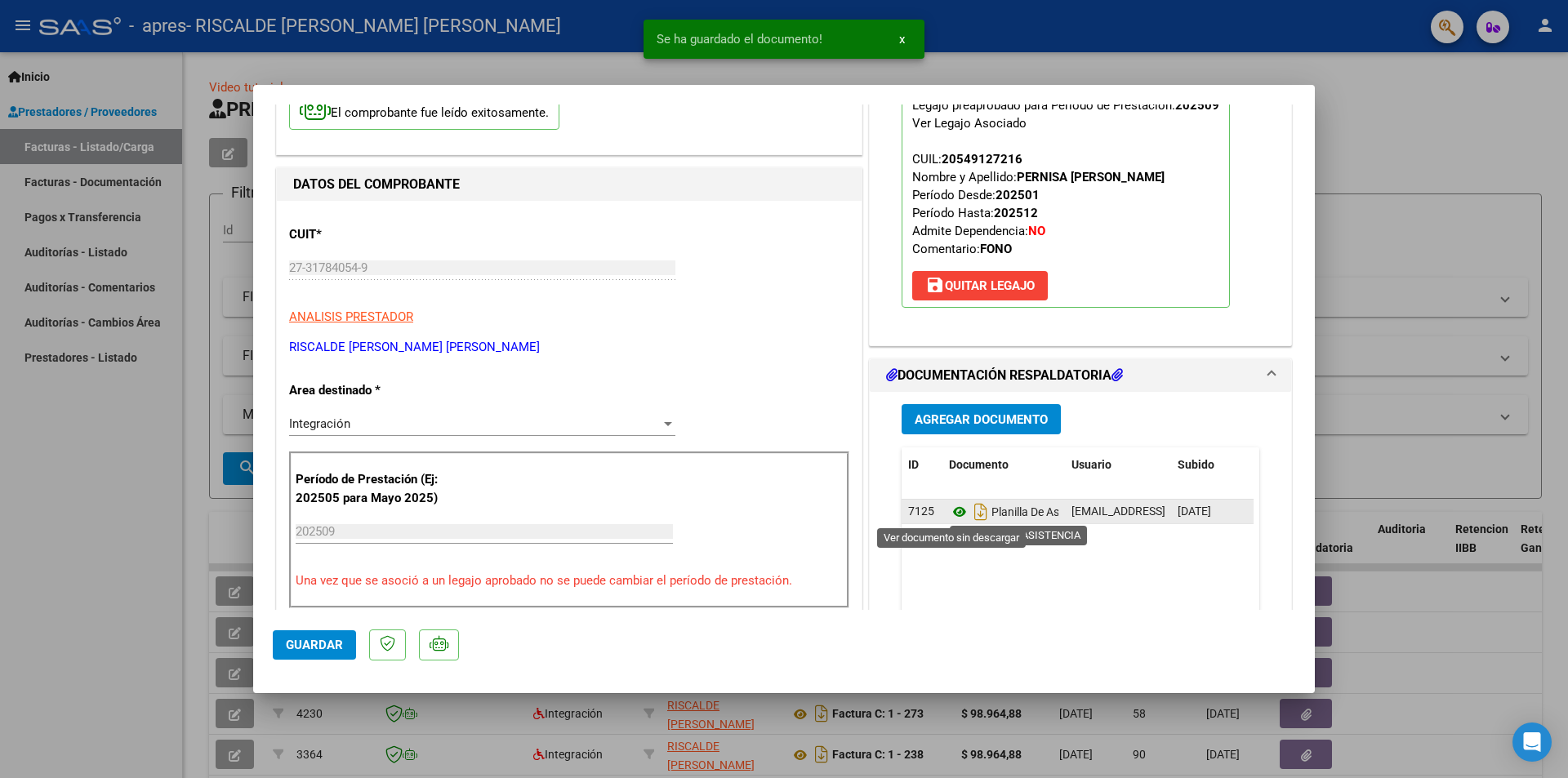
click at [948, 513] on icon at bounding box center [958, 512] width 21 height 20
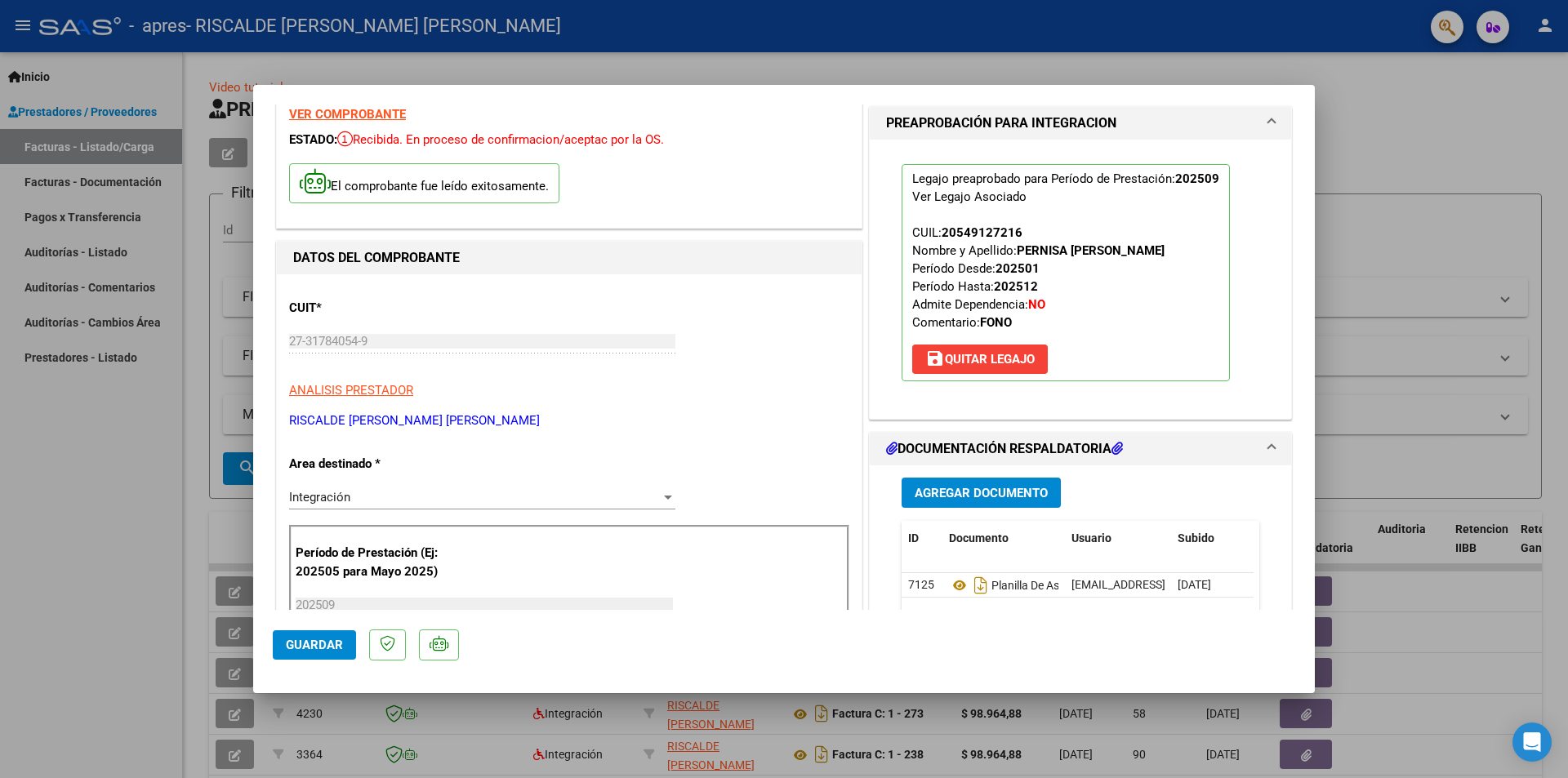
scroll to position [0, 0]
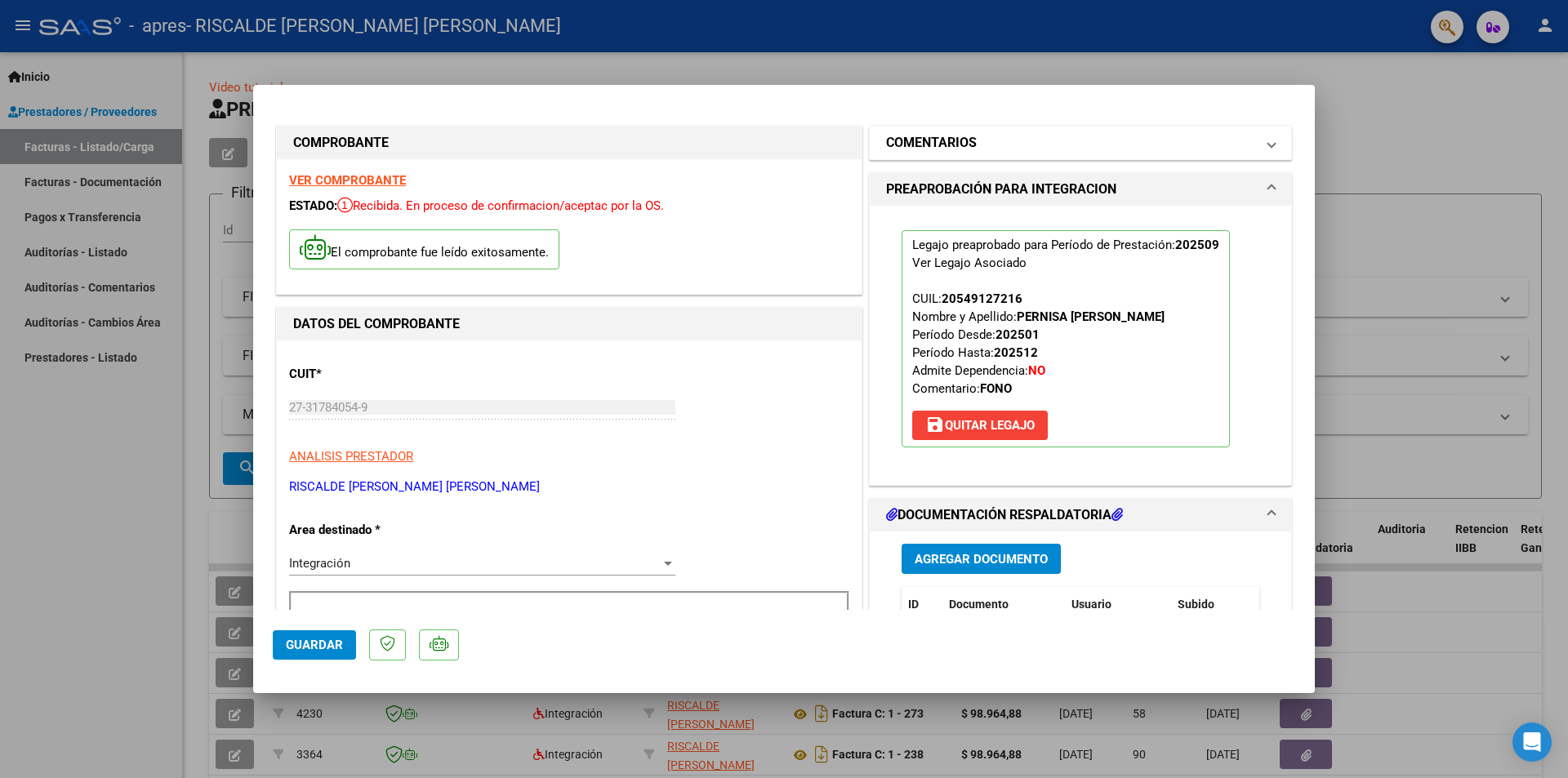
click at [977, 133] on mat-panel-title "COMENTARIOS" at bounding box center [1070, 143] width 369 height 20
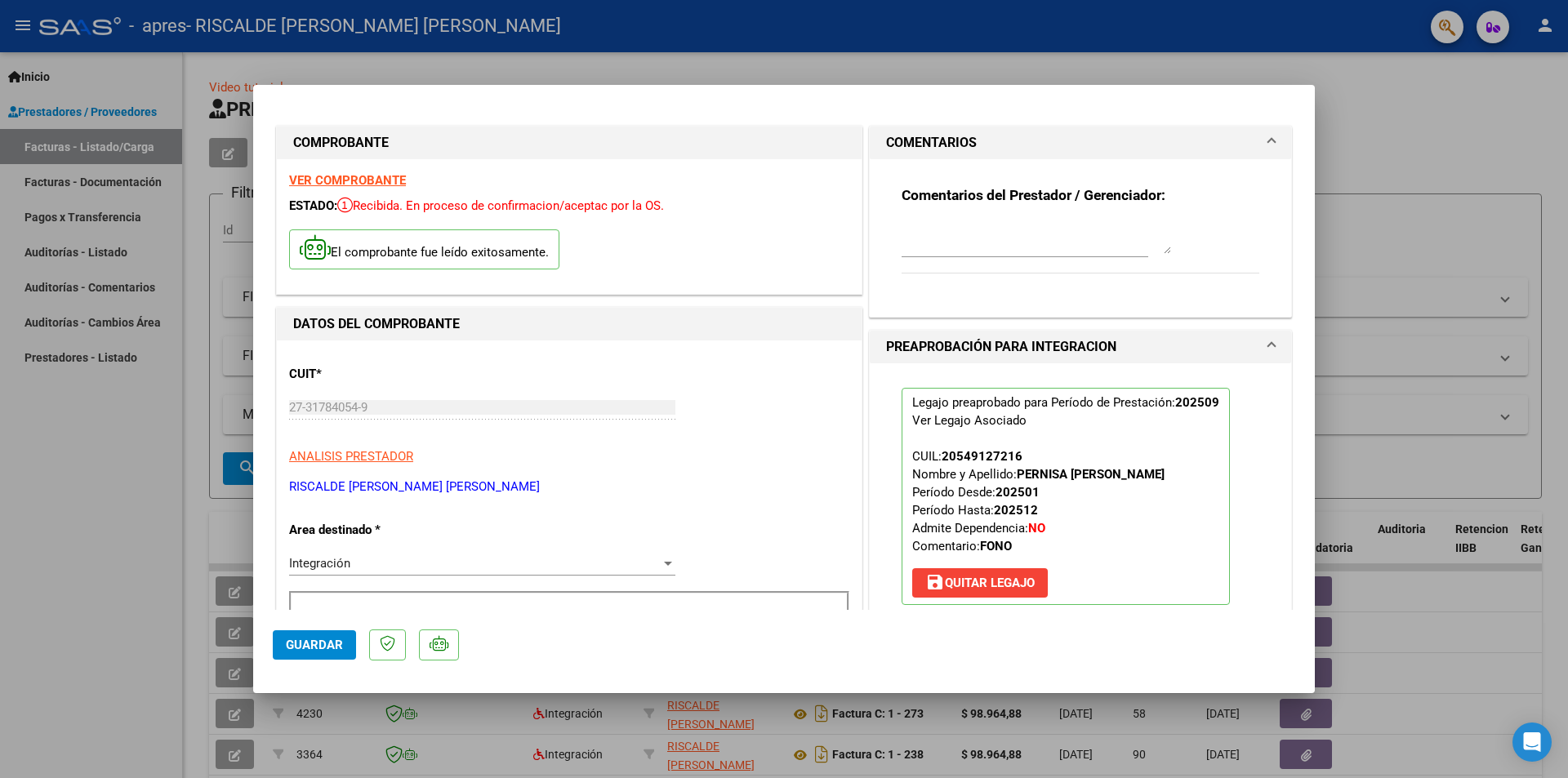
click at [977, 133] on mat-panel-title "COMENTARIOS" at bounding box center [1070, 143] width 369 height 20
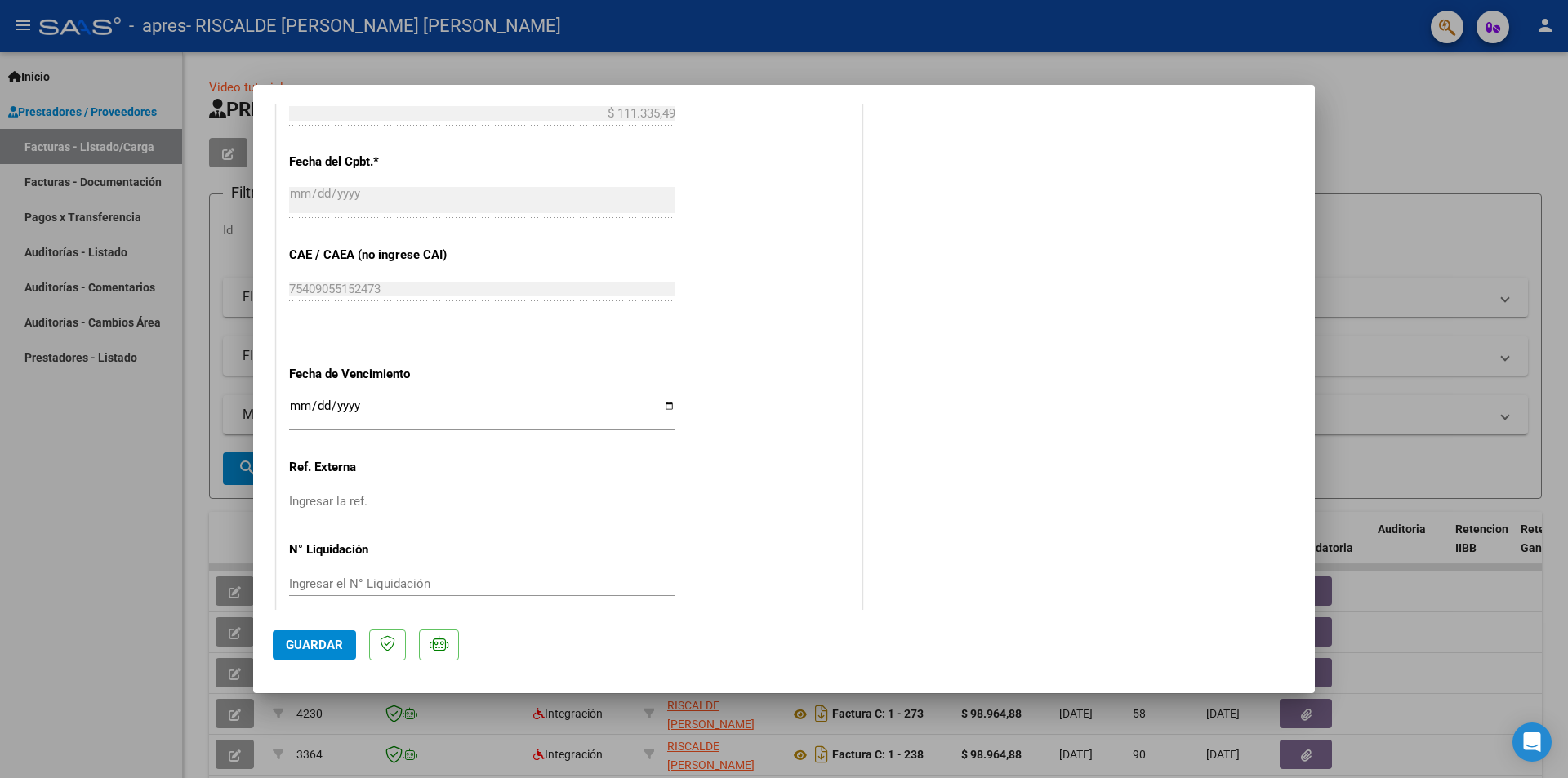
scroll to position [956, 0]
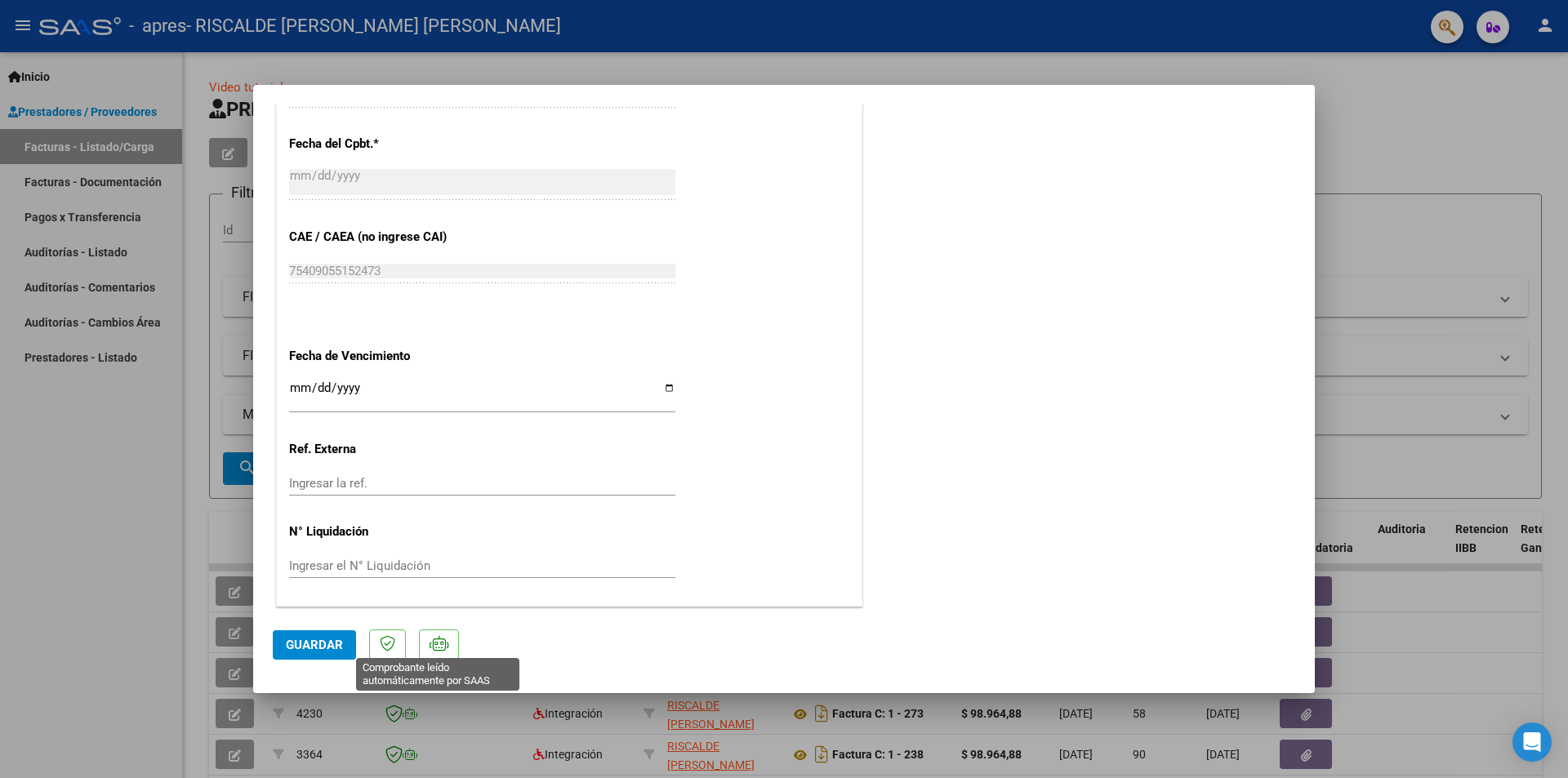
click at [436, 646] on icon at bounding box center [438, 643] width 19 height 16
click at [333, 642] on span "Guardar" at bounding box center [313, 645] width 57 height 14
click at [313, 640] on span "Guardar" at bounding box center [313, 645] width 57 height 14
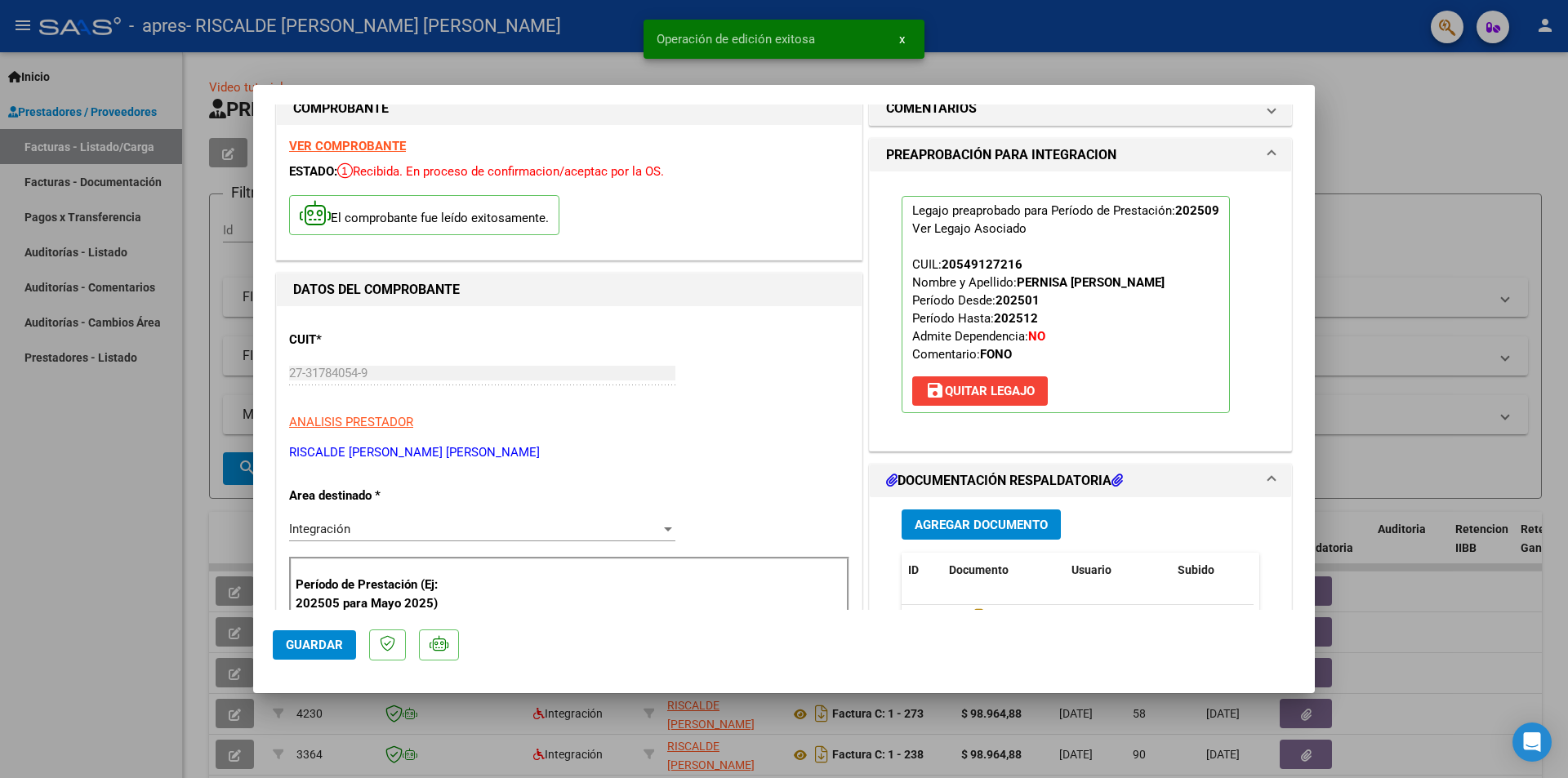
scroll to position [0, 0]
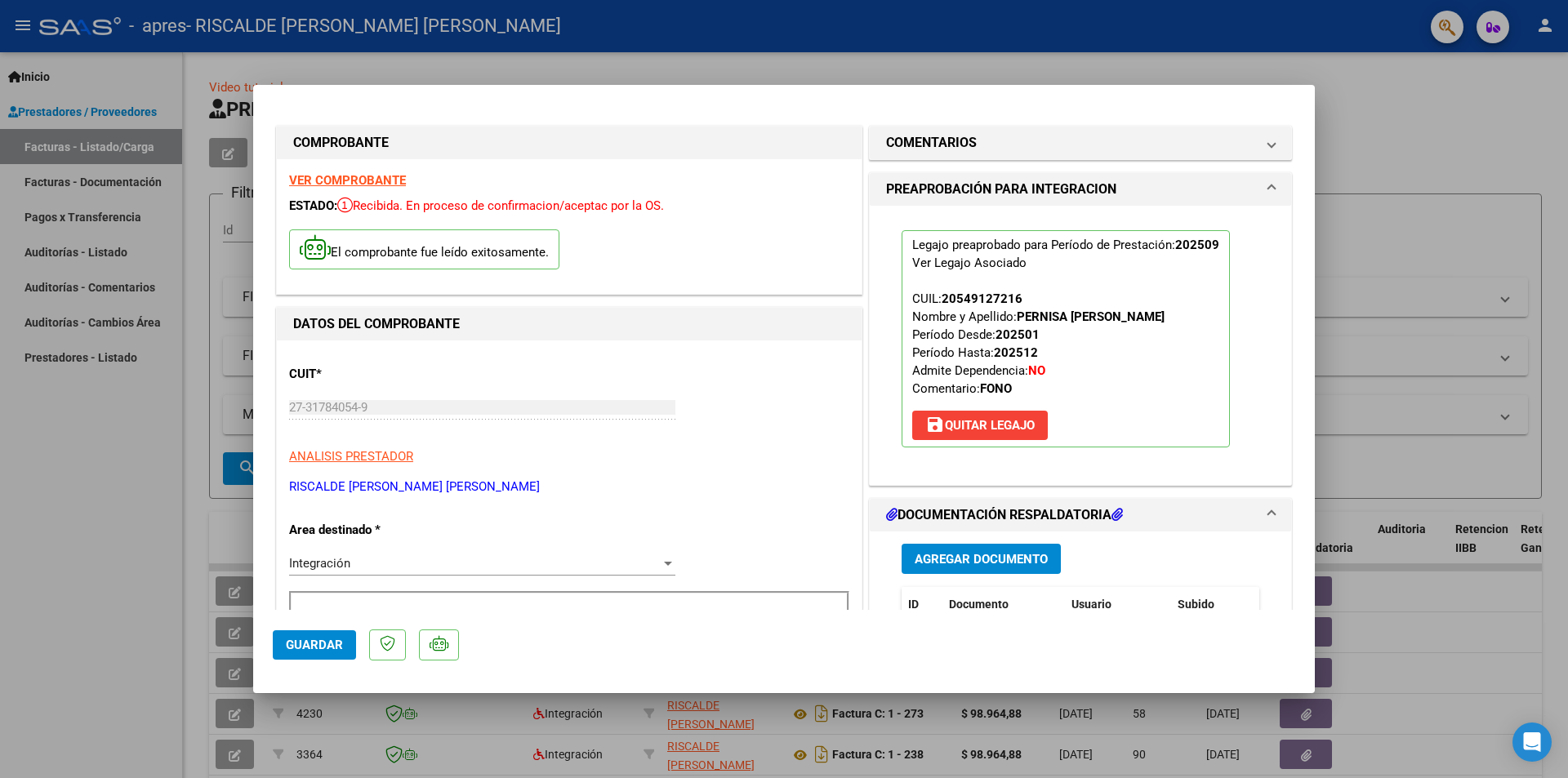
click at [342, 176] on strong "VER COMPROBANTE" at bounding box center [347, 180] width 117 height 14
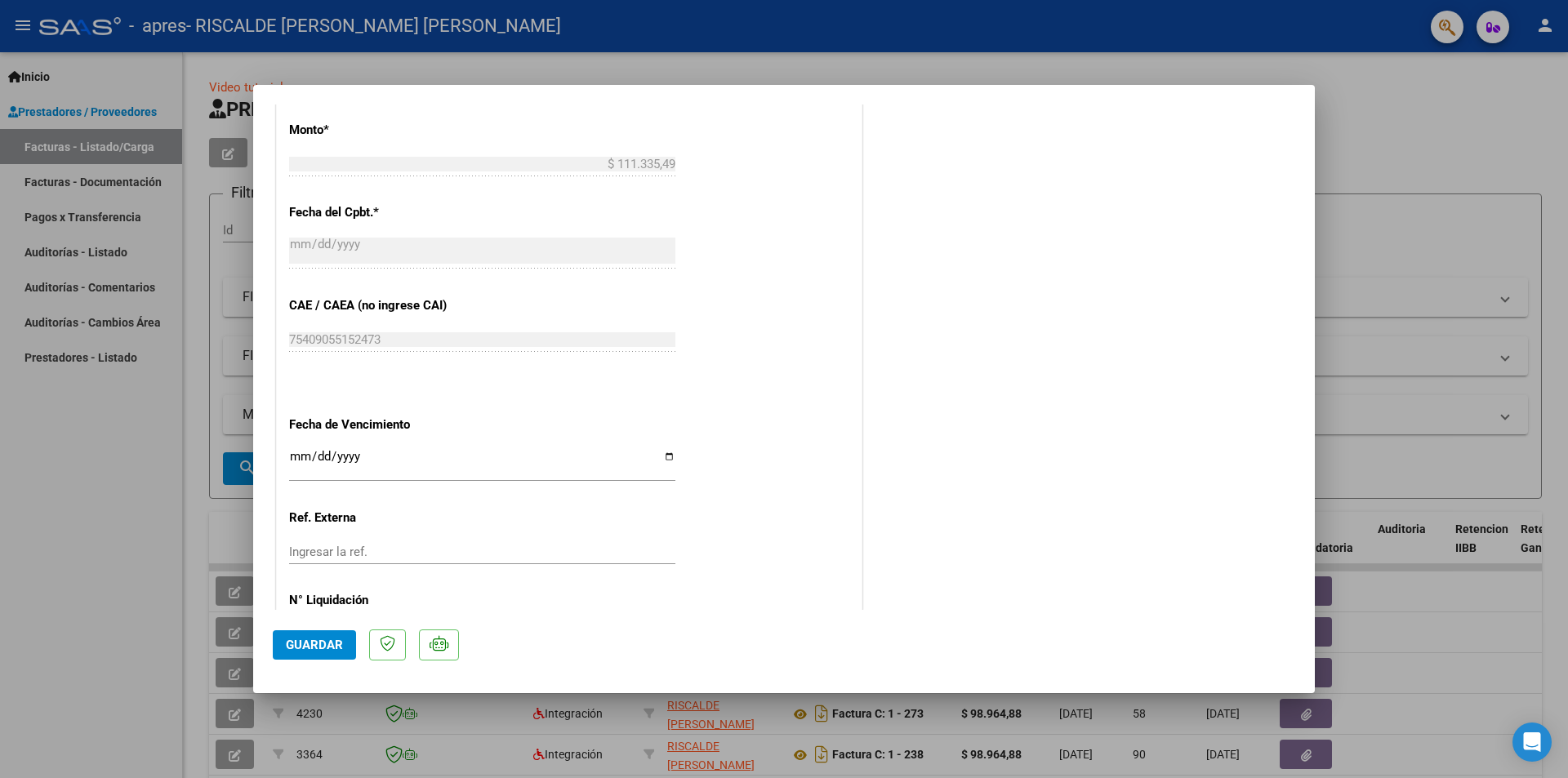
scroll to position [956, 0]
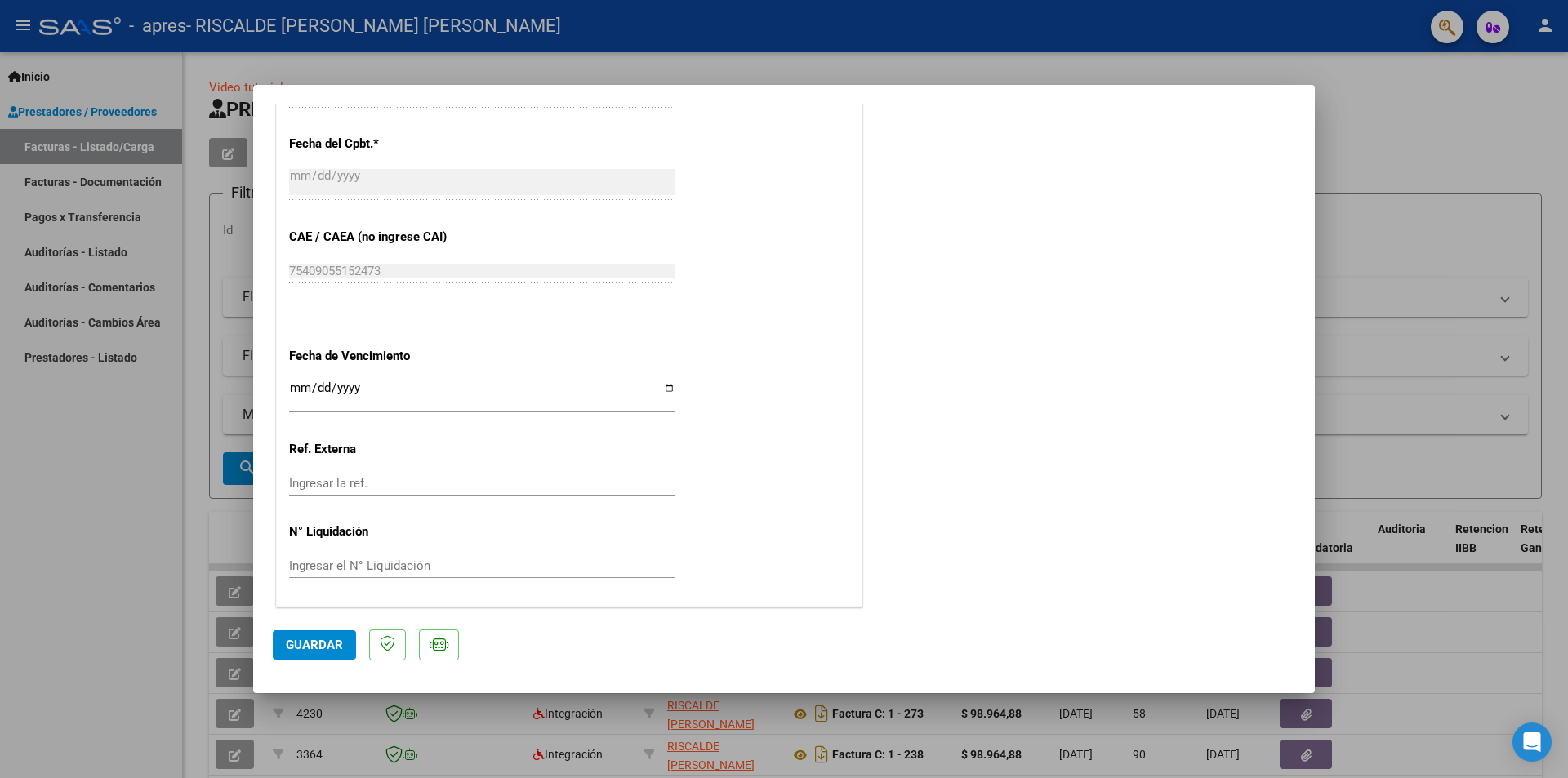
click at [298, 641] on span "Guardar" at bounding box center [313, 645] width 57 height 14
click at [1381, 143] on div at bounding box center [784, 389] width 1568 height 778
type input "$ 0,00"
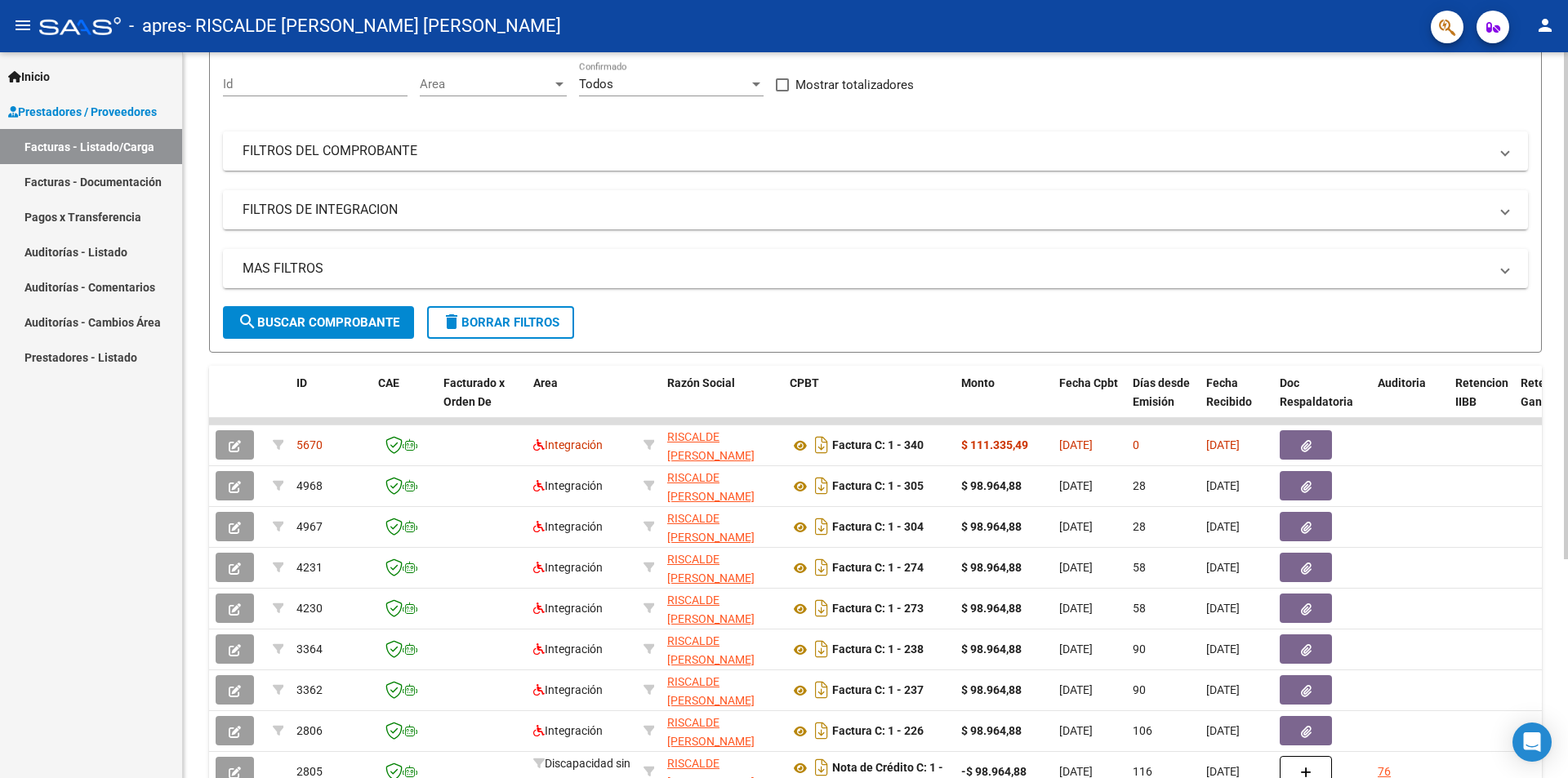
scroll to position [0, 0]
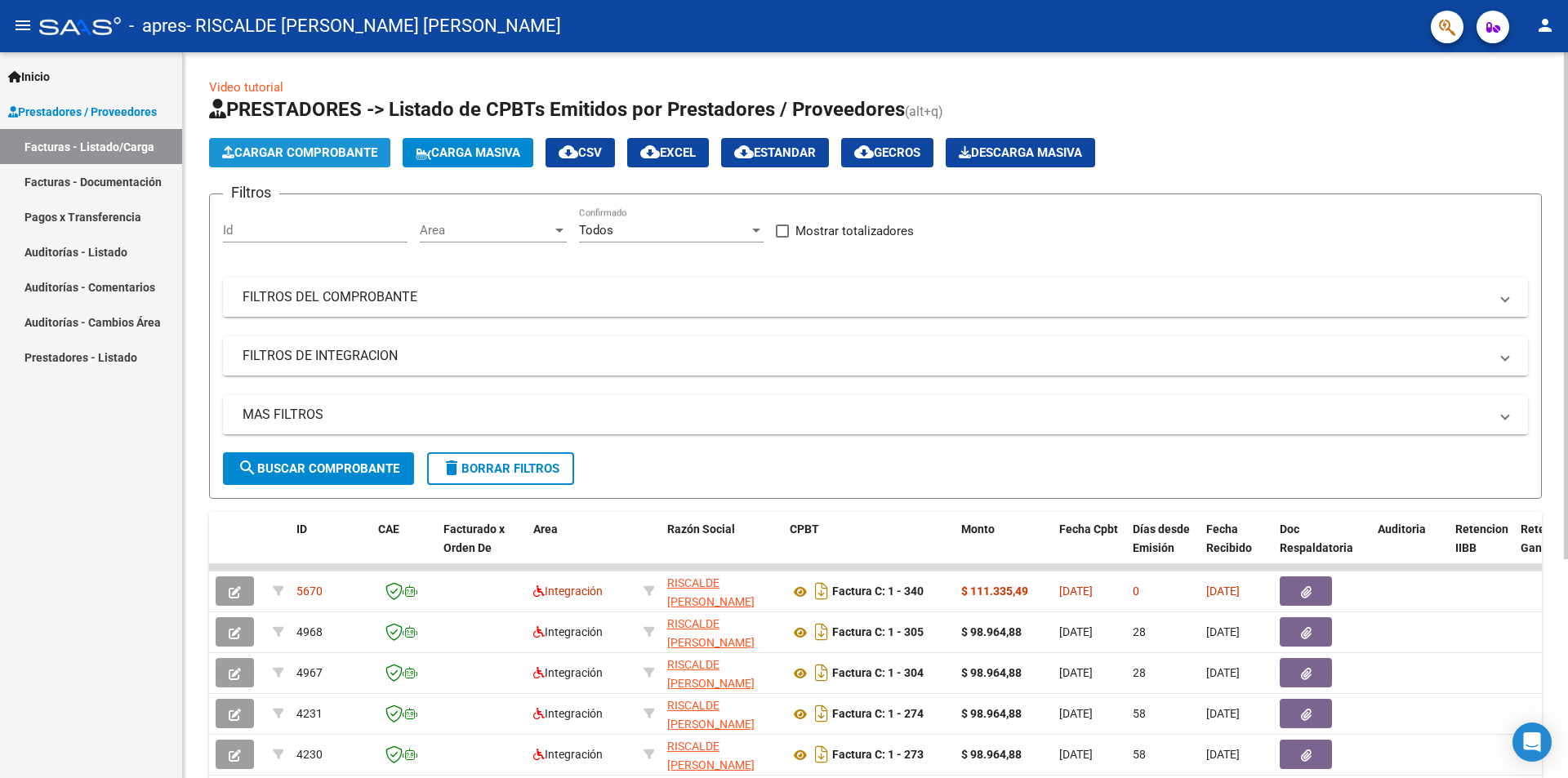
click at [361, 145] on span "Cargar Comprobante" at bounding box center [299, 152] width 155 height 14
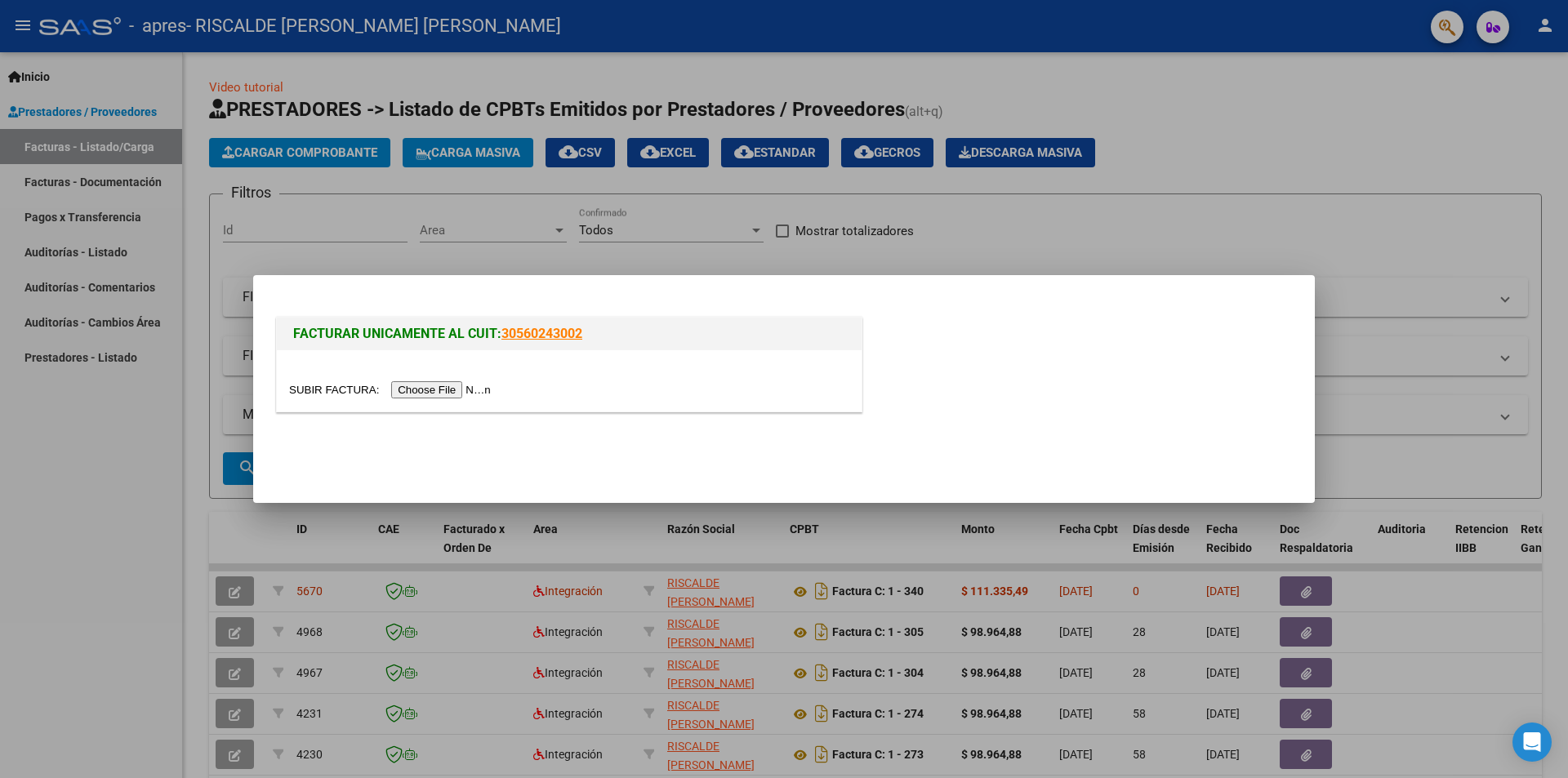
click at [429, 390] on input "file" at bounding box center [392, 389] width 207 height 17
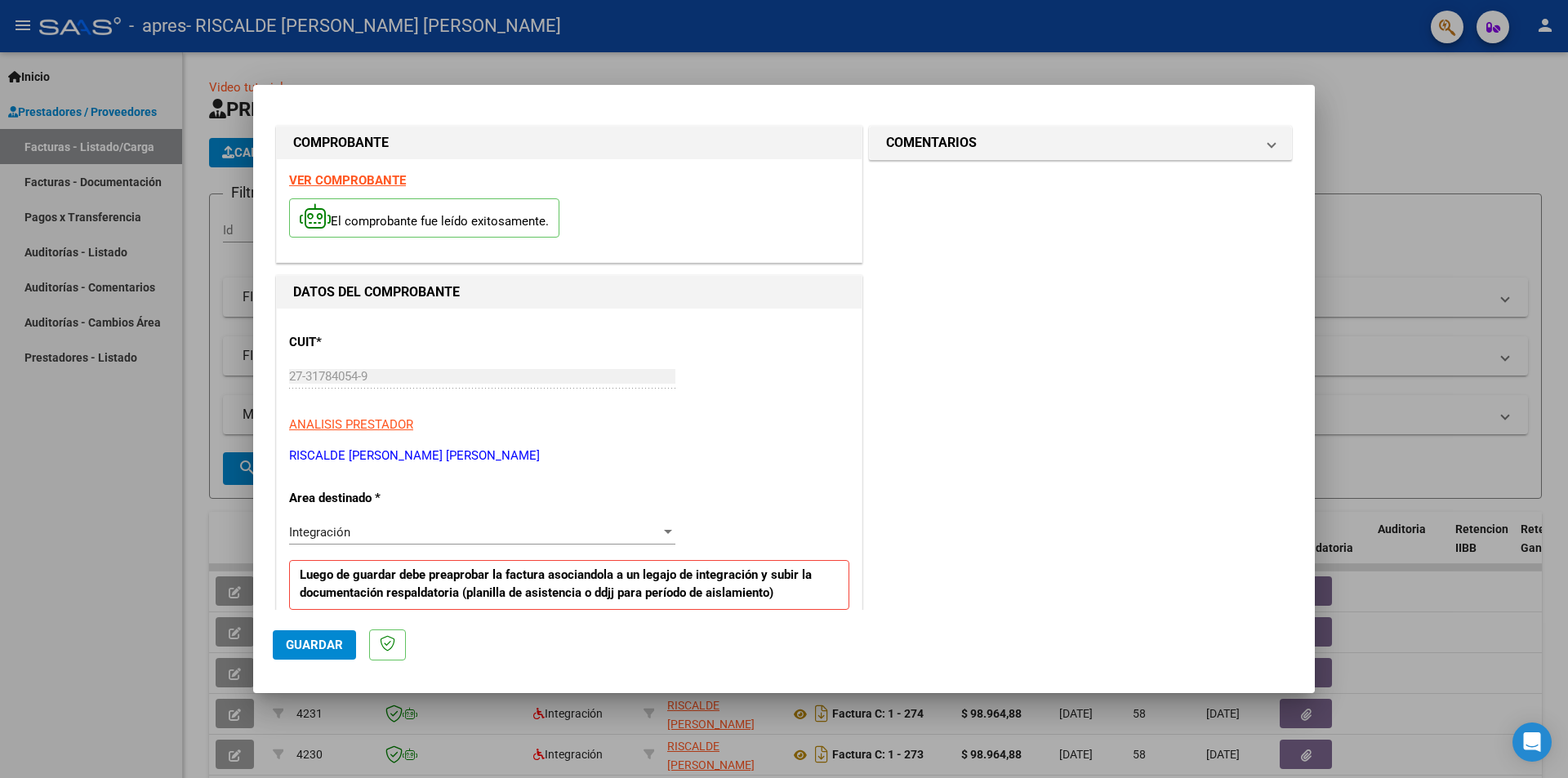
click at [367, 176] on strong "VER COMPROBANTE" at bounding box center [347, 180] width 117 height 14
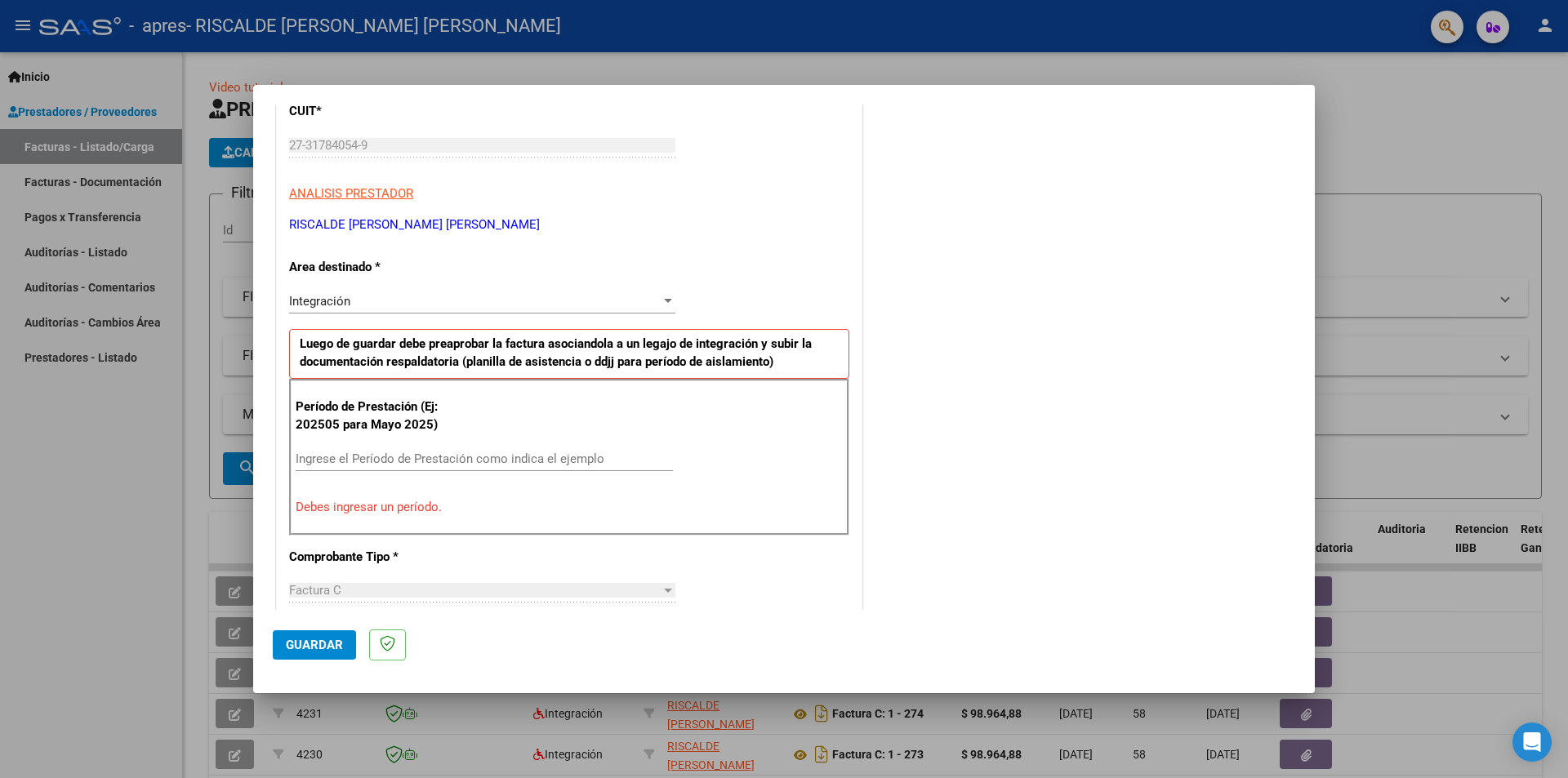
scroll to position [245, 0]
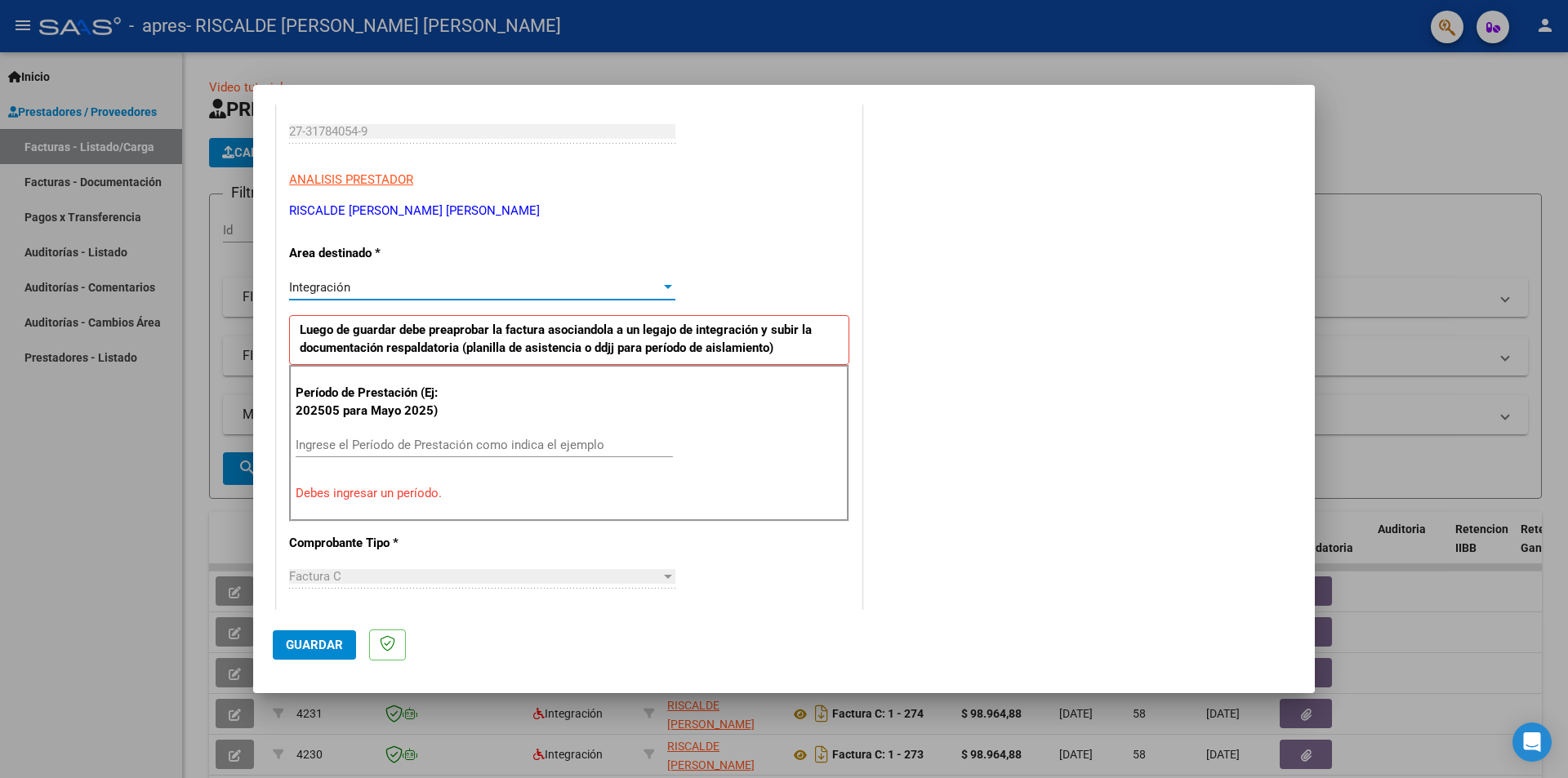
click at [414, 288] on div "Integración" at bounding box center [475, 287] width 371 height 14
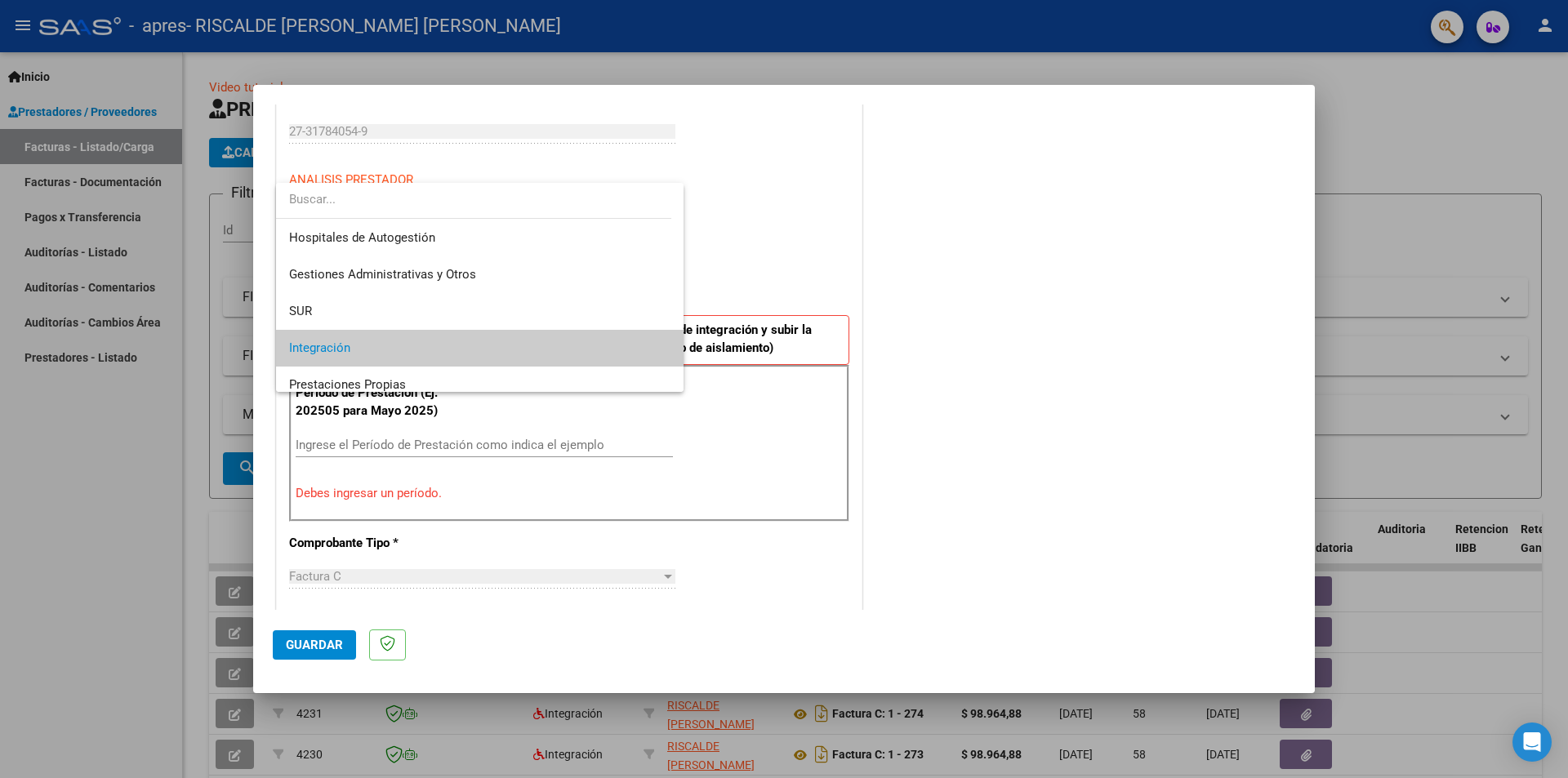
scroll to position [62, 0]
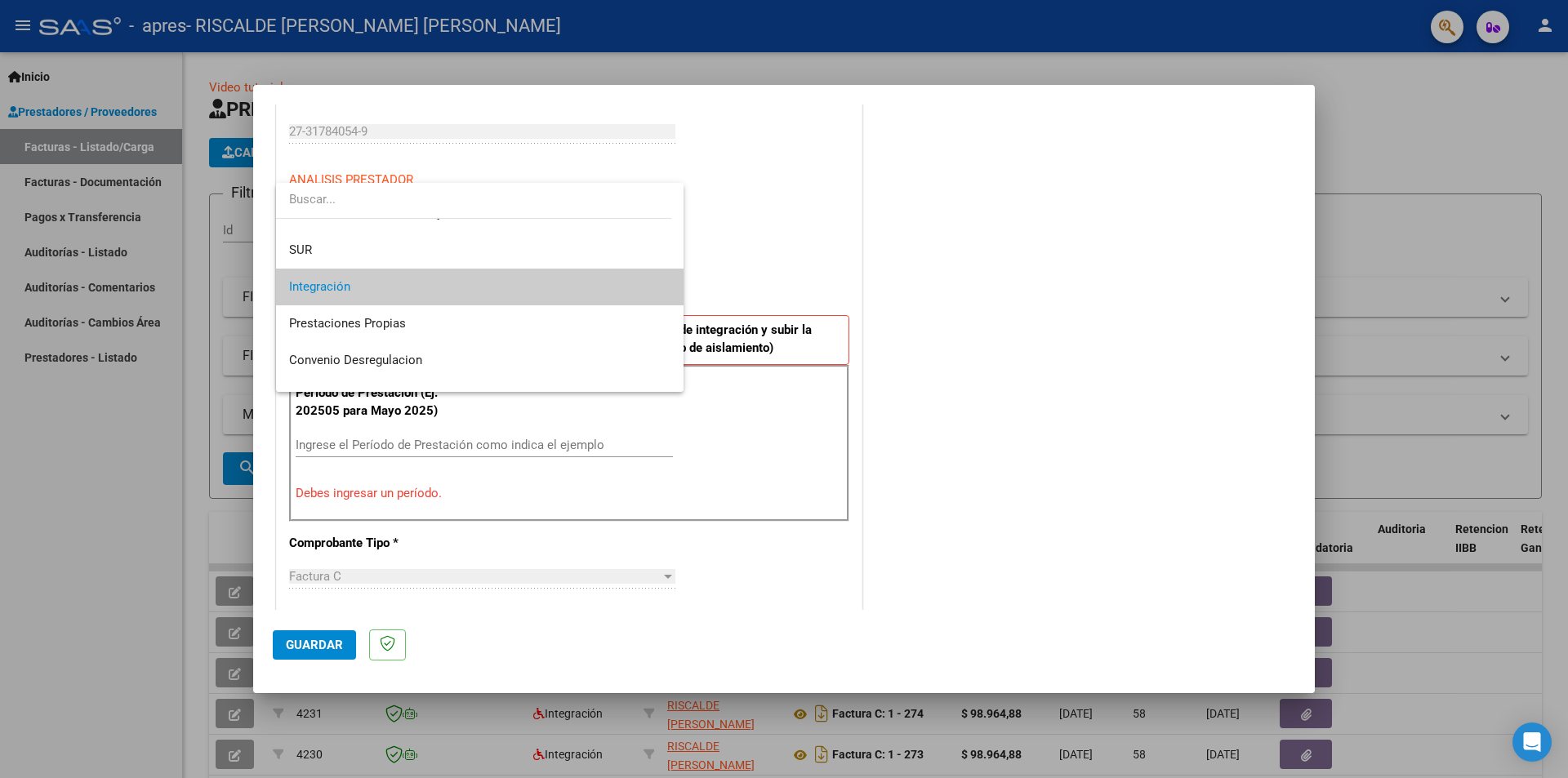
click at [413, 293] on span "Integración" at bounding box center [479, 287] width 381 height 37
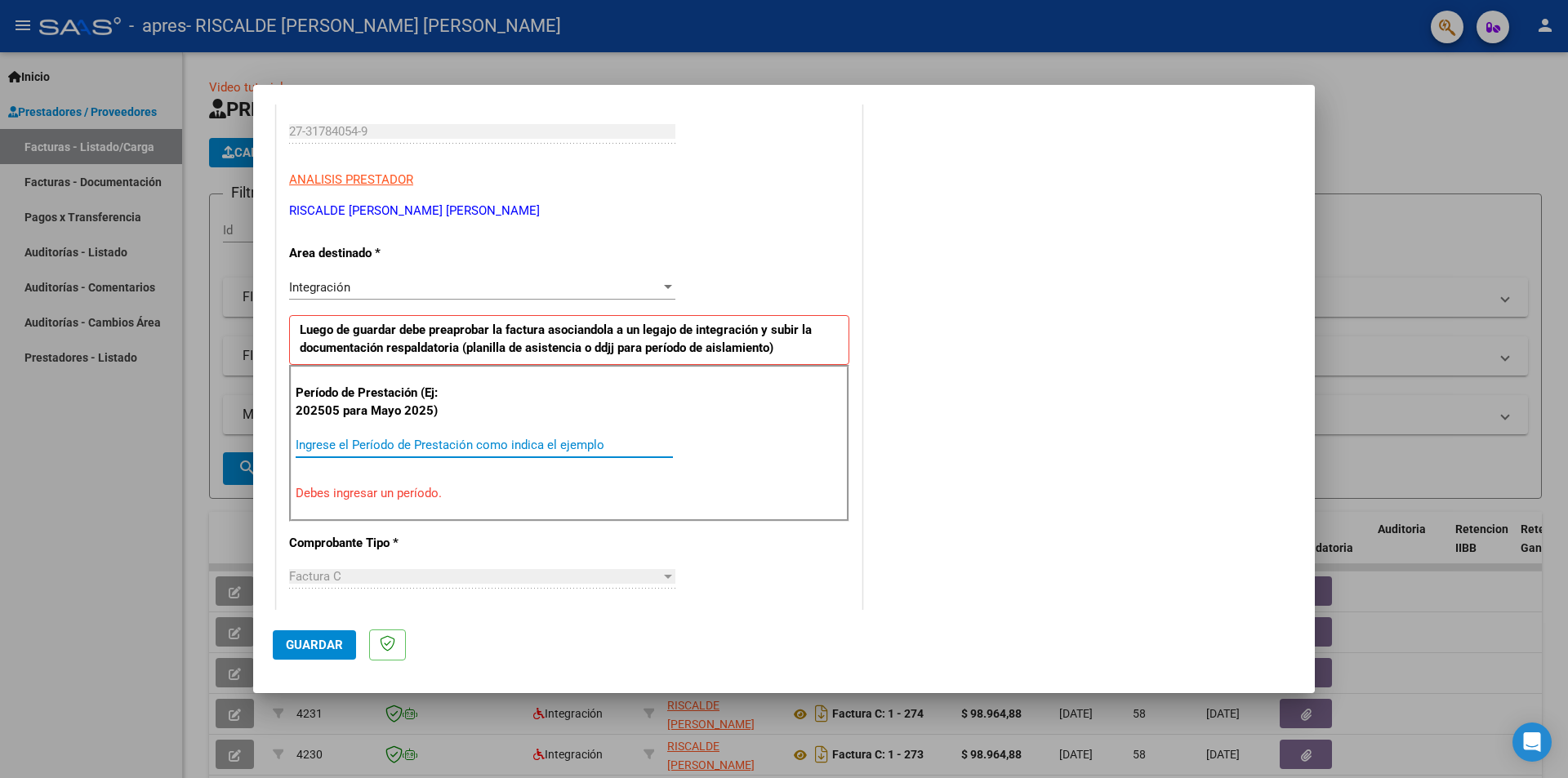
click at [399, 447] on input "Ingrese el Período de Prestación como indica el ejemplo" at bounding box center [484, 445] width 377 height 14
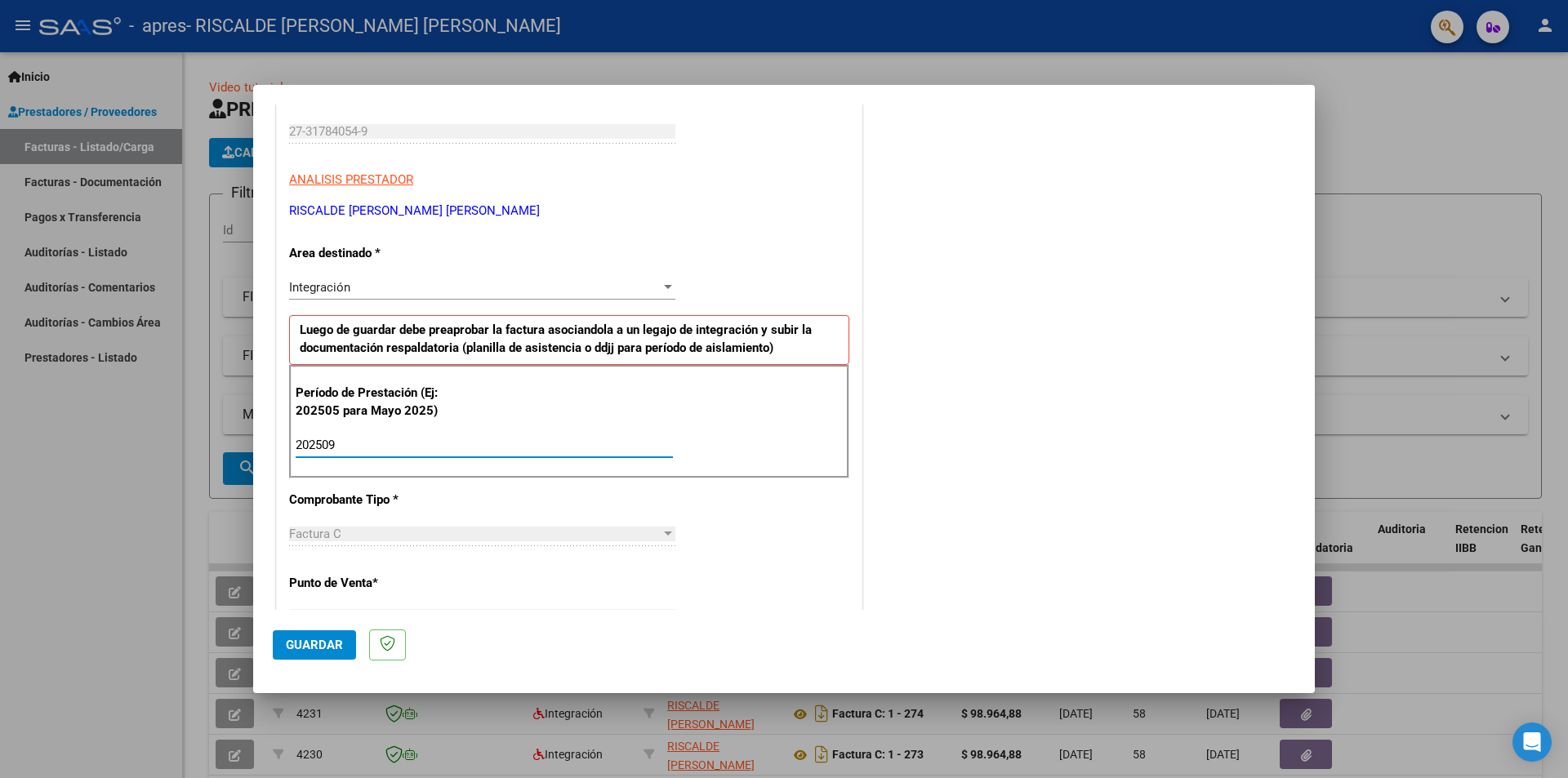
type input "202509"
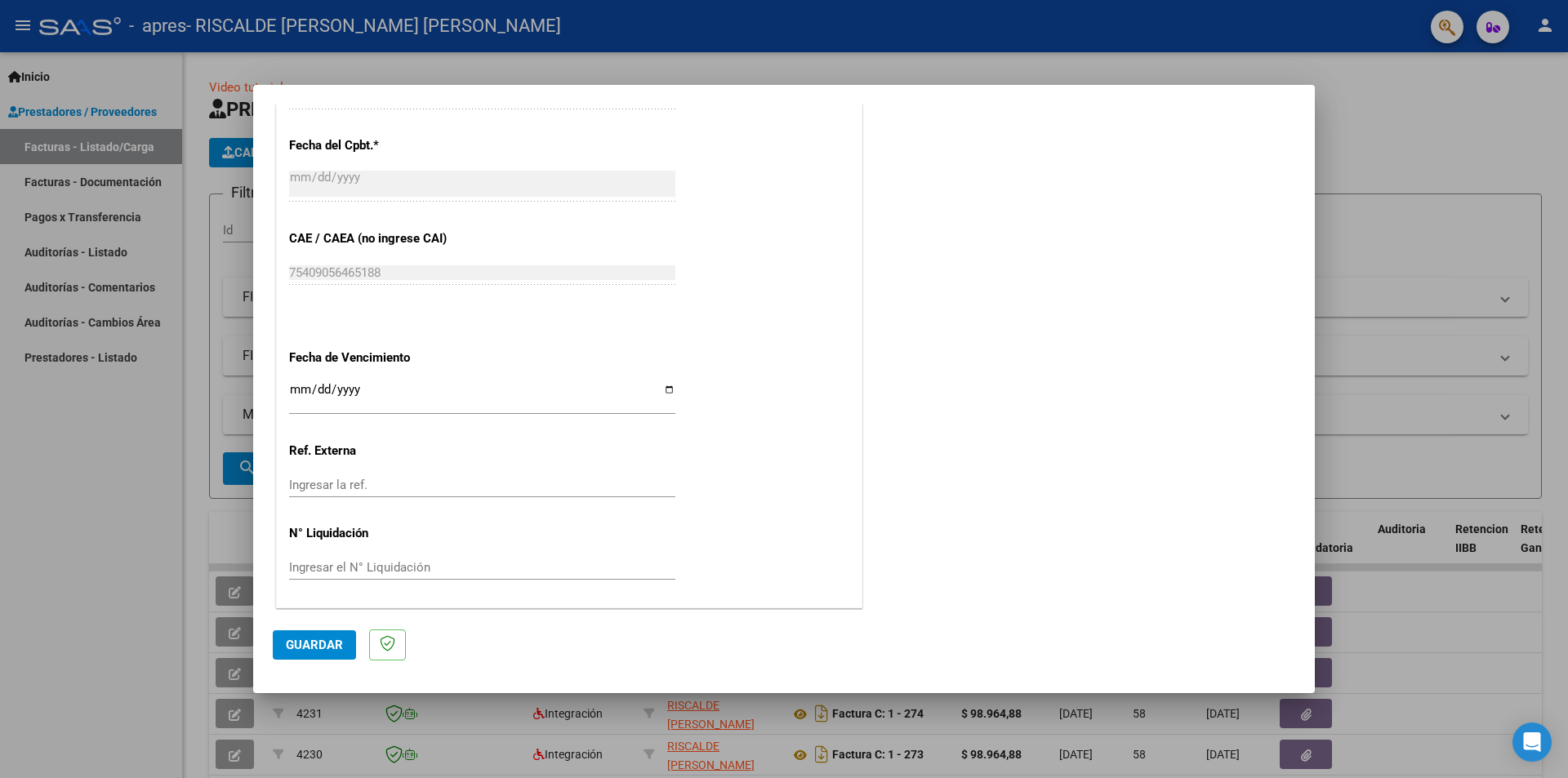
scroll to position [931, 0]
click at [326, 636] on button "Guardar" at bounding box center [314, 645] width 83 height 29
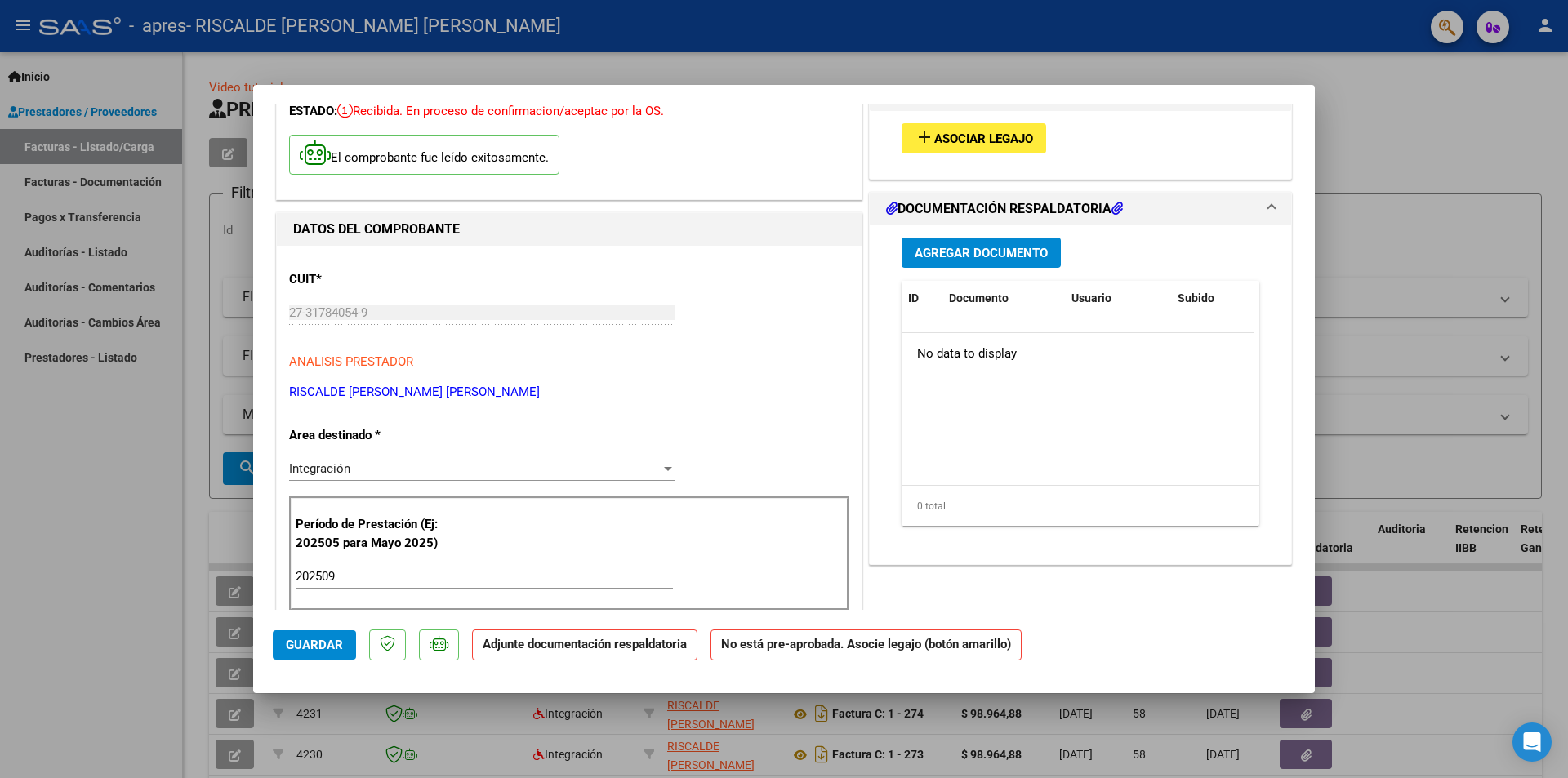
scroll to position [0, 0]
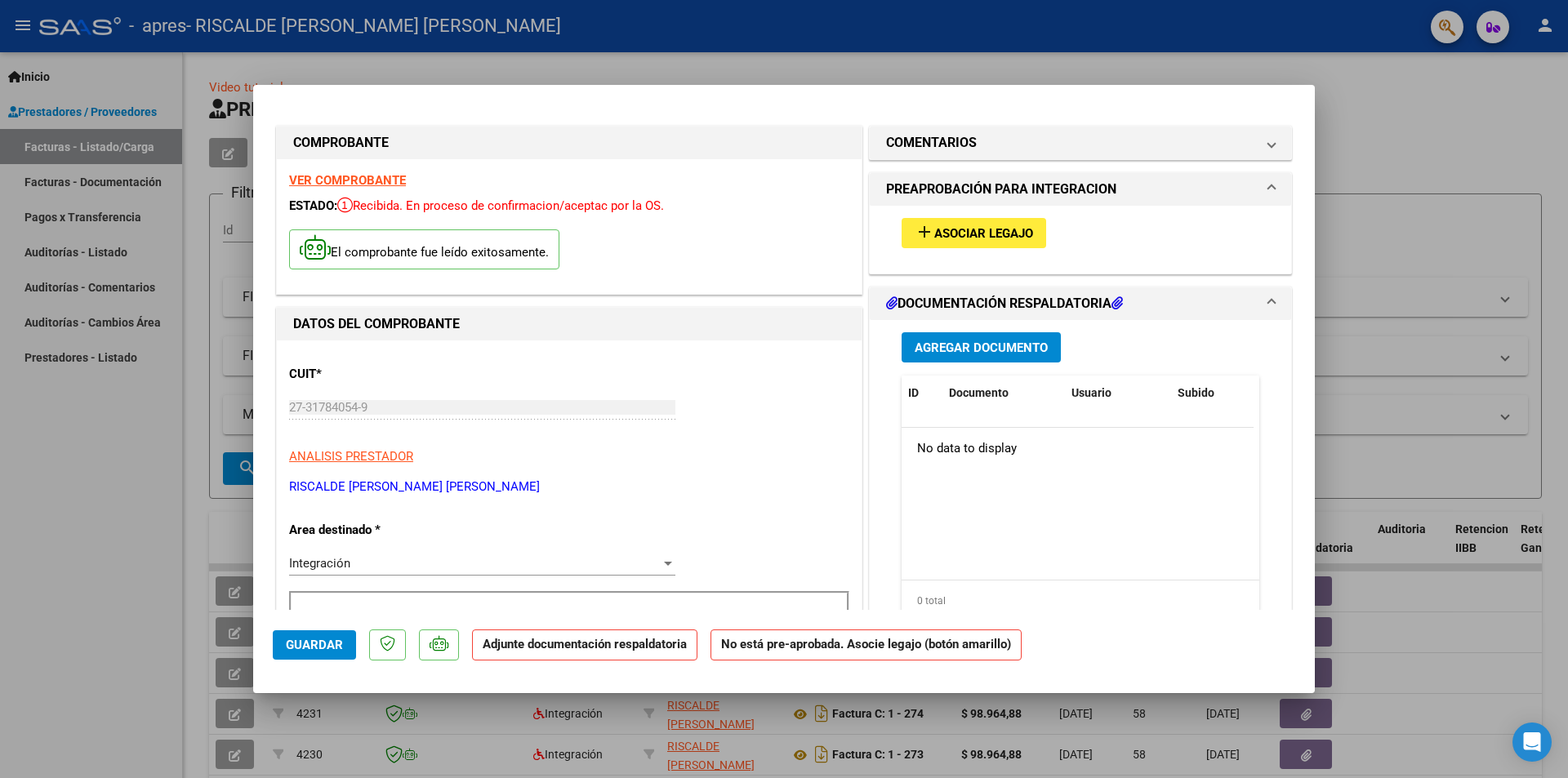
click at [967, 234] on span "Asociar Legajo" at bounding box center [983, 234] width 99 height 14
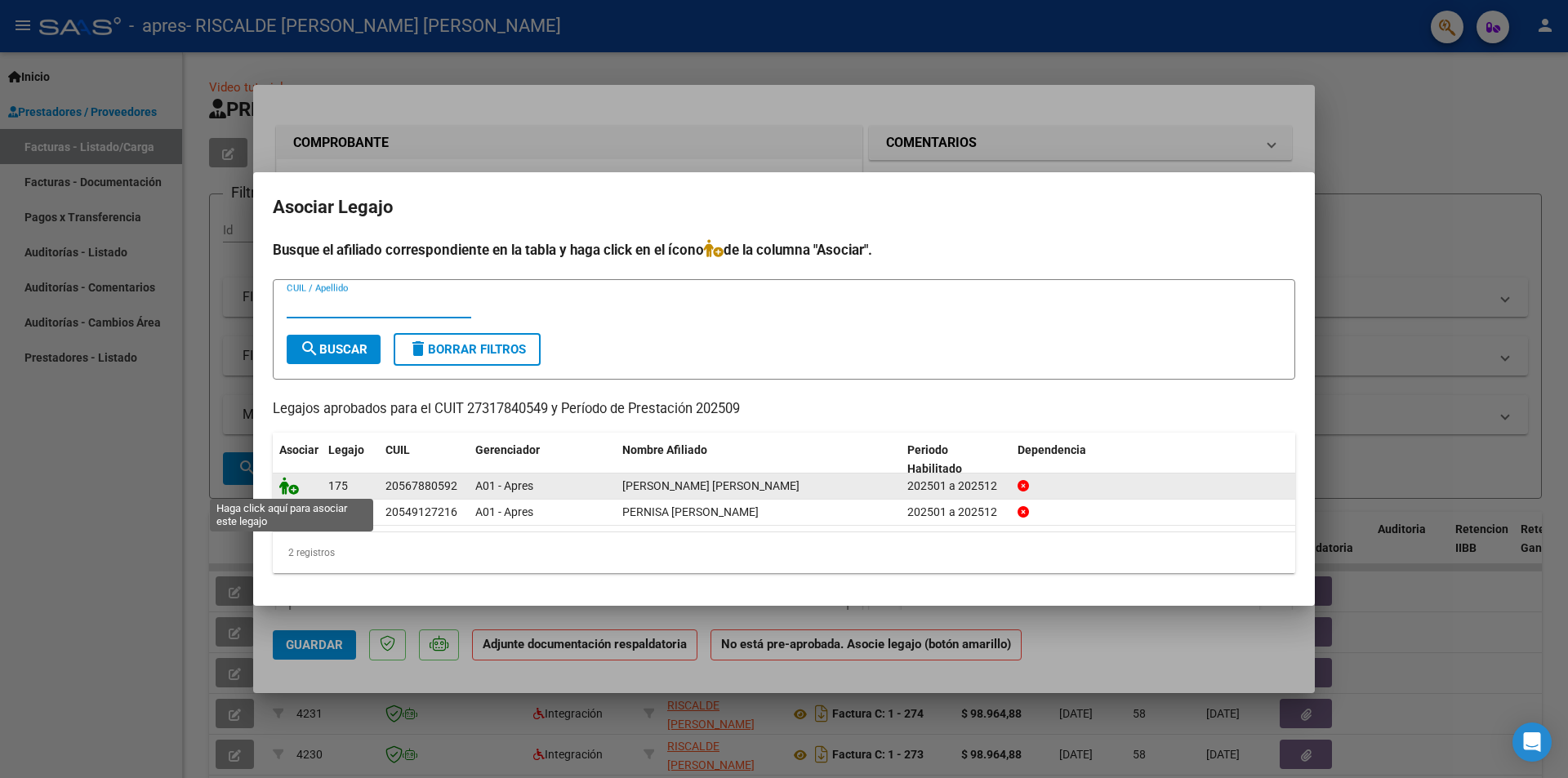
click at [287, 486] on icon at bounding box center [289, 485] width 20 height 18
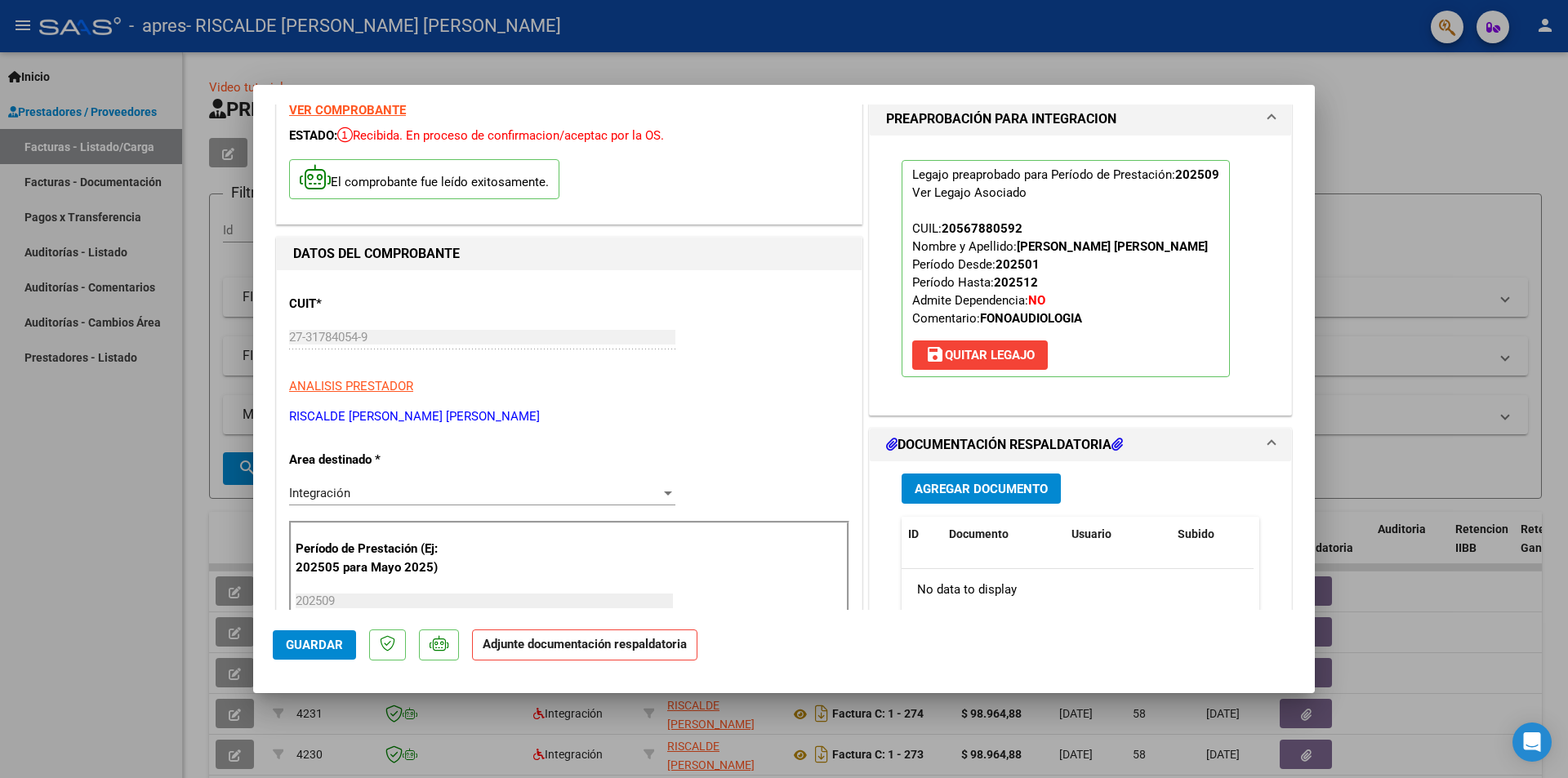
scroll to position [163, 0]
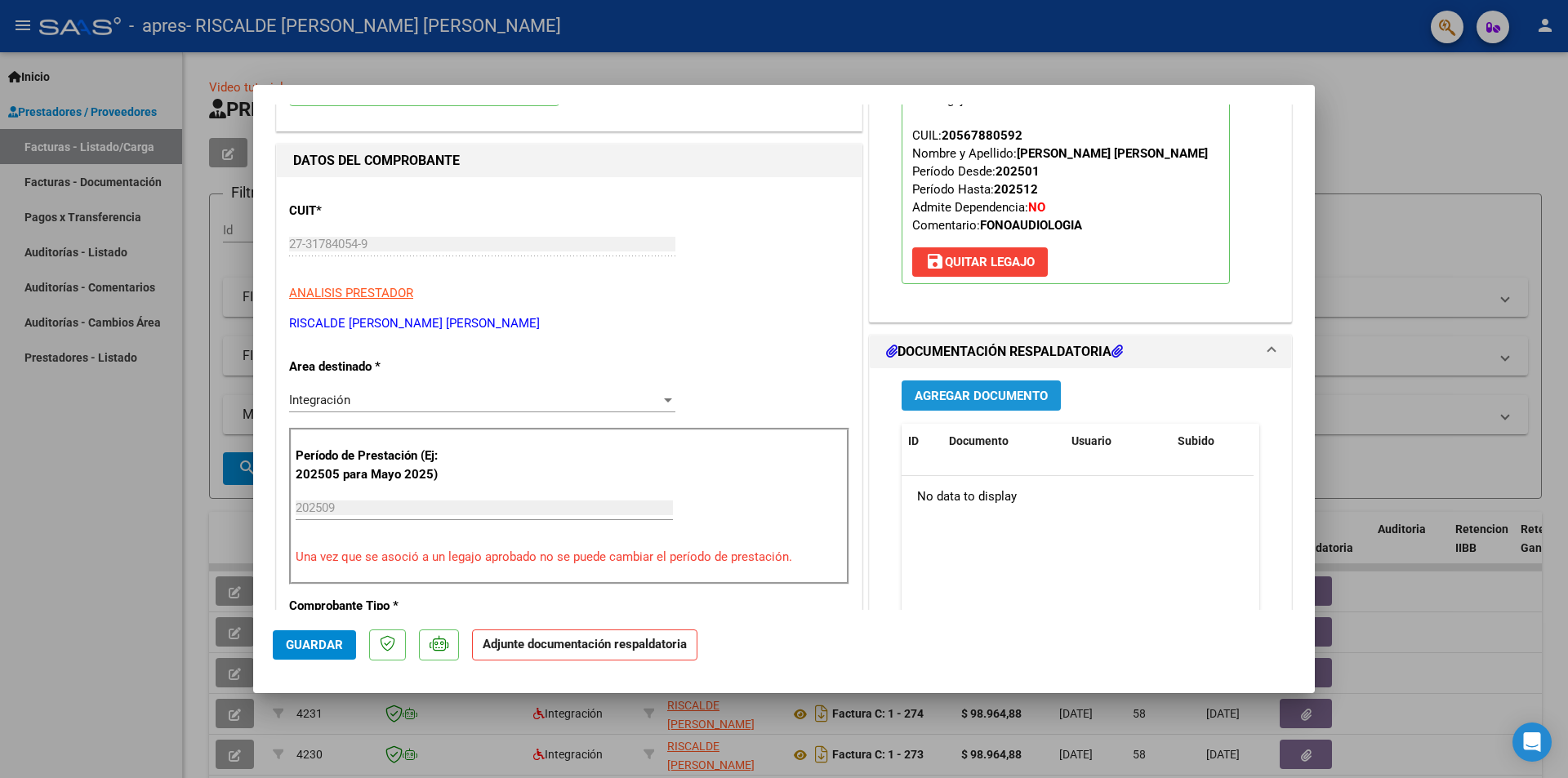
click at [948, 392] on span "Agregar Documento" at bounding box center [981, 396] width 133 height 14
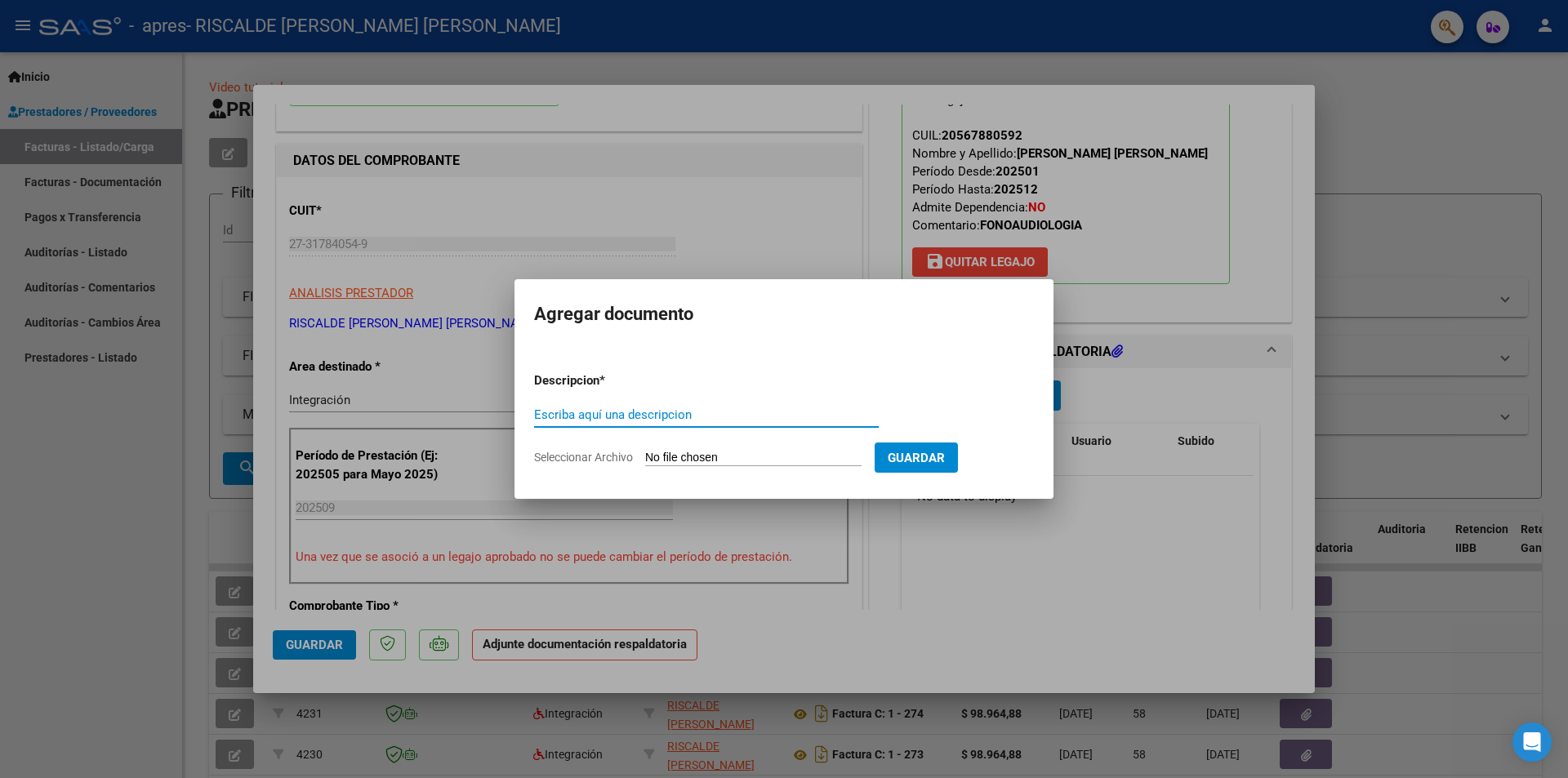
click at [659, 413] on input "Escriba aquí una descripcion" at bounding box center [707, 415] width 344 height 14
type input "PLANILLA DE ASISTENCIA"
click at [798, 453] on input "Seleccionar Archivo" at bounding box center [753, 458] width 216 height 15
type input "C:\fakepath\Planilla septiembre [PERSON_NAME] .pdf"
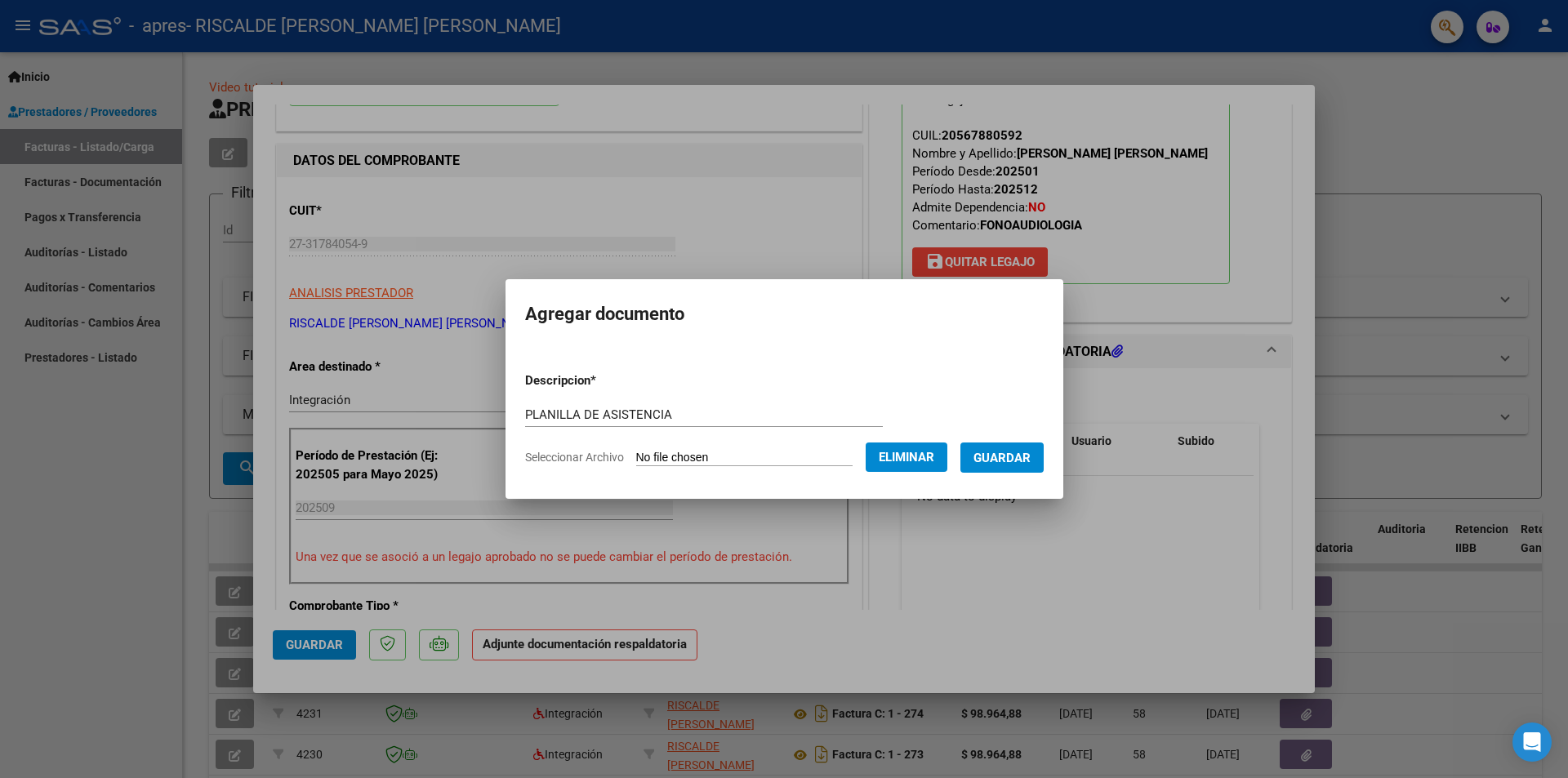
click at [1001, 452] on span "Guardar" at bounding box center [1001, 458] width 57 height 14
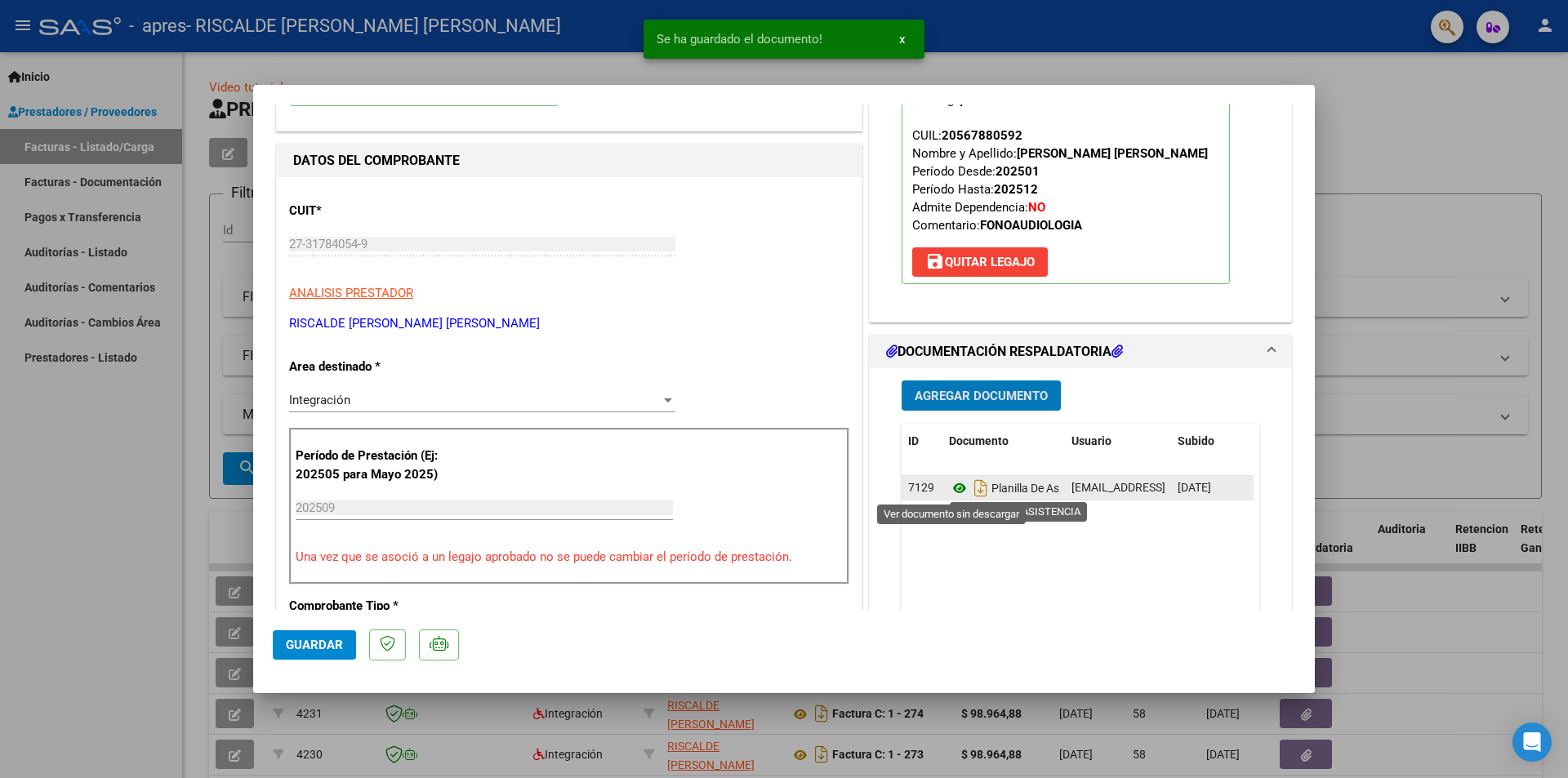
click at [954, 485] on icon at bounding box center [958, 488] width 21 height 20
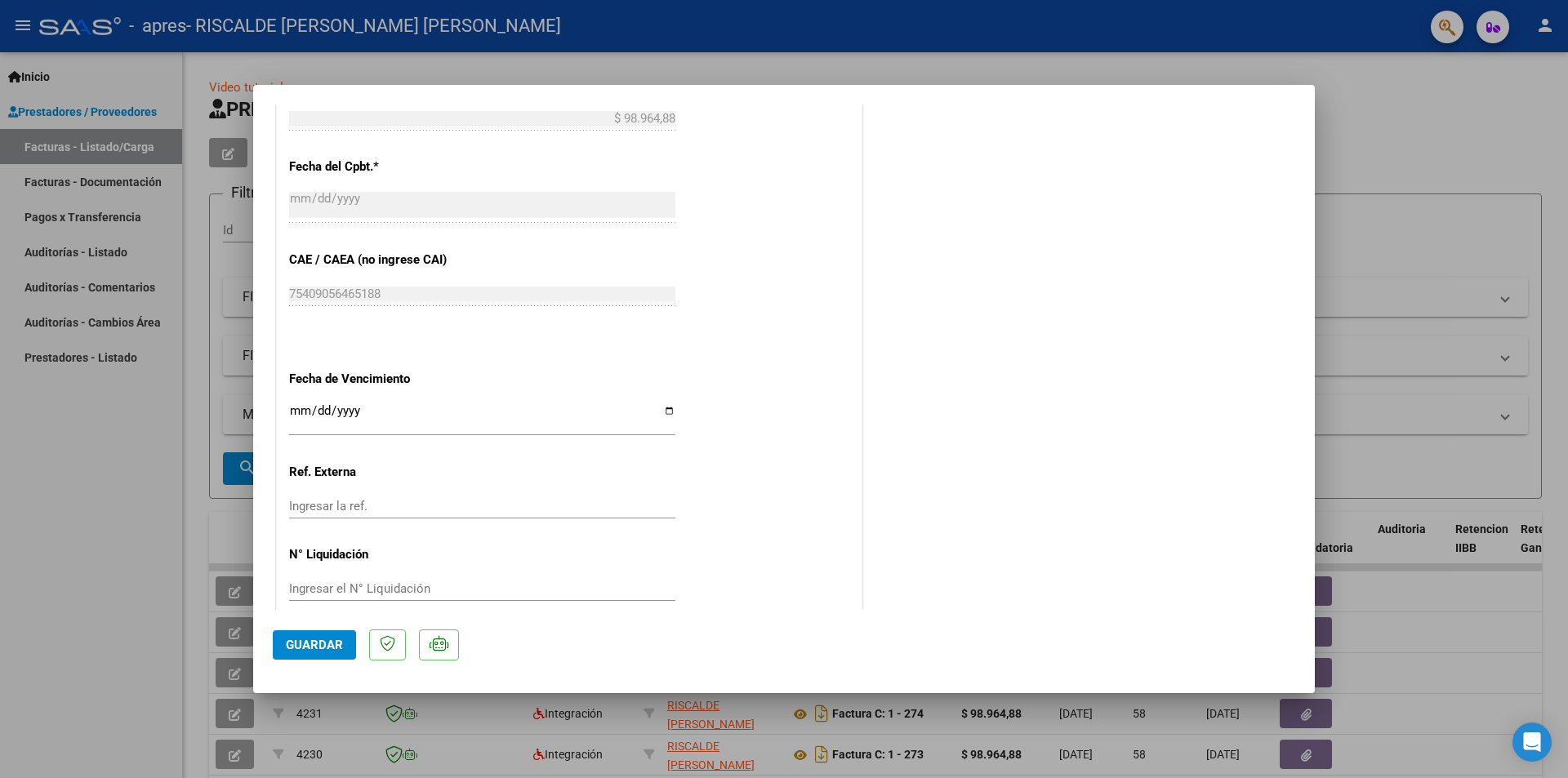
scroll to position [956, 0]
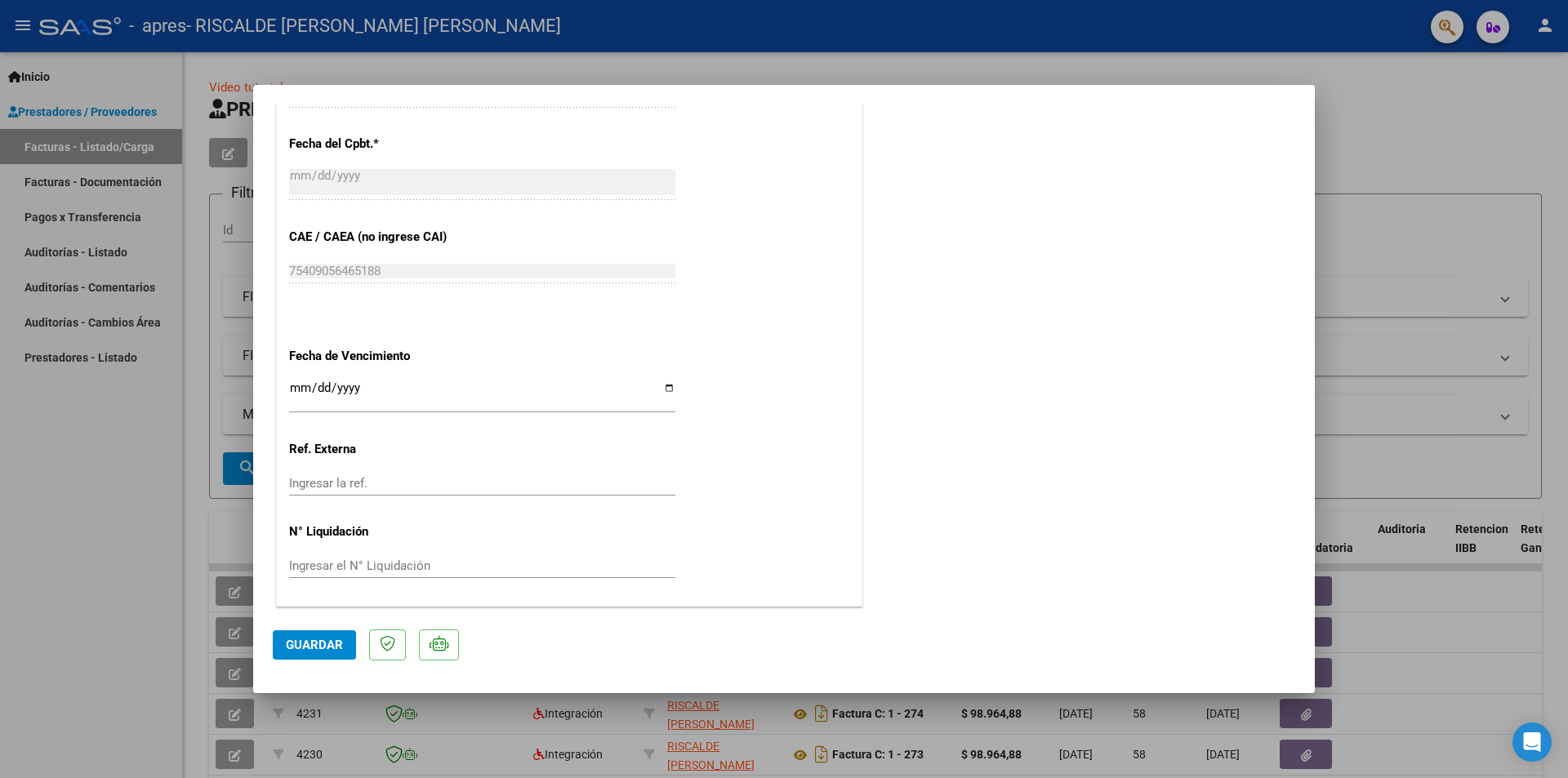
click at [289, 638] on span "Guardar" at bounding box center [313, 645] width 57 height 14
click at [900, 38] on span "x" at bounding box center [901, 39] width 5 height 14
click at [359, 59] on div at bounding box center [784, 389] width 1568 height 778
type input "$ 0,00"
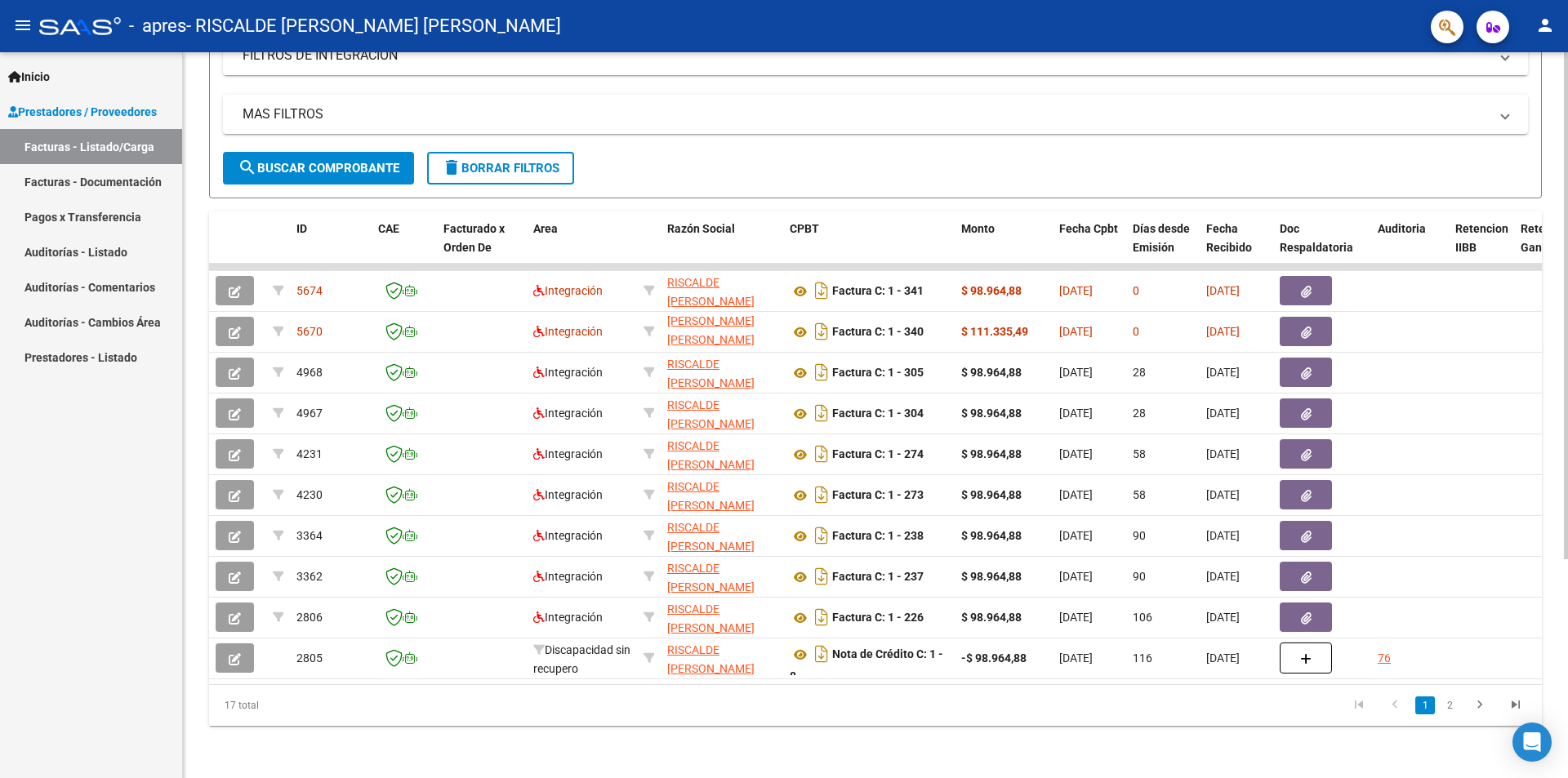
scroll to position [0, 0]
